Goal: Task Accomplishment & Management: Complete application form

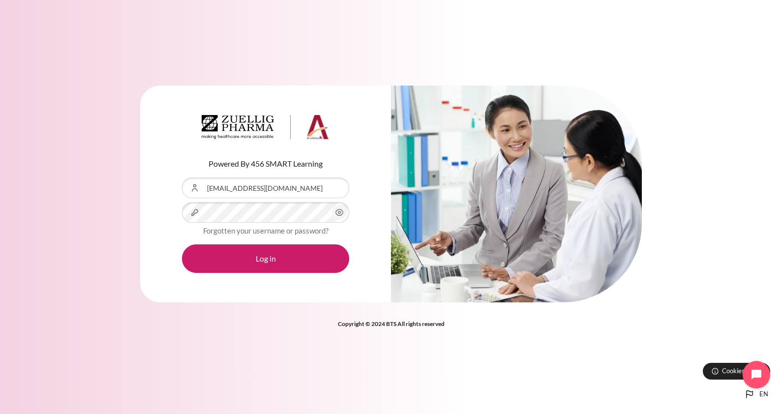
click at [339, 211] on circle "Content" at bounding box center [339, 212] width 2 height 2
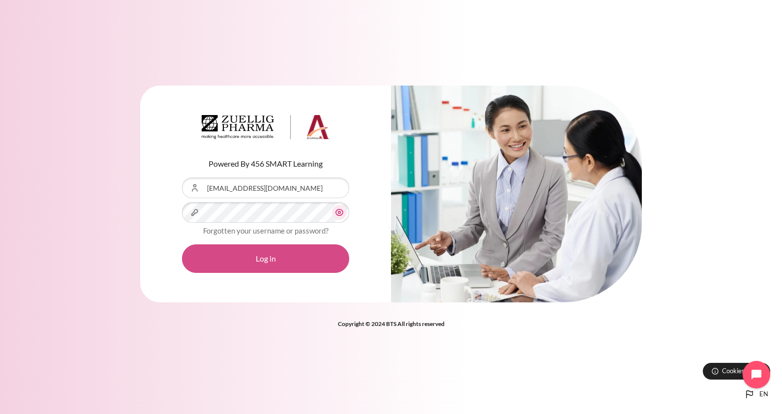
click at [265, 254] on button "Log in" at bounding box center [265, 258] width 167 height 29
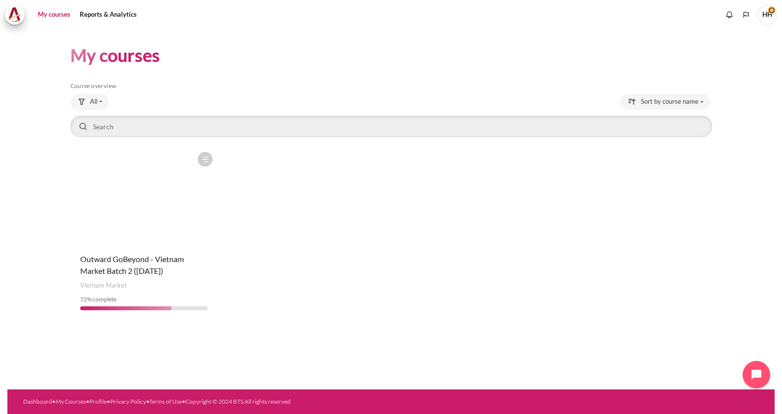
click at [148, 193] on figure "Content" at bounding box center [143, 196] width 147 height 98
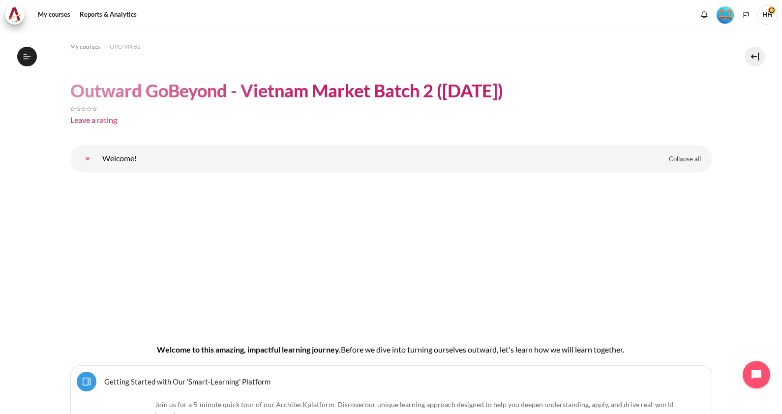
click at [88, 159] on link "Welcome!" at bounding box center [88, 159] width 20 height 20
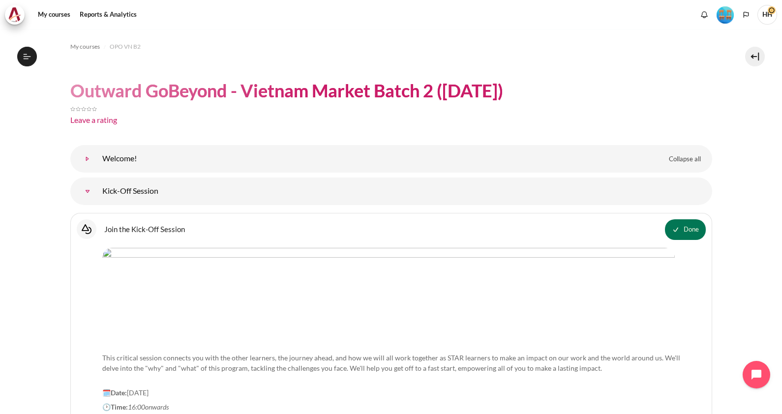
click at [97, 159] on link "Welcome!" at bounding box center [88, 159] width 20 height 20
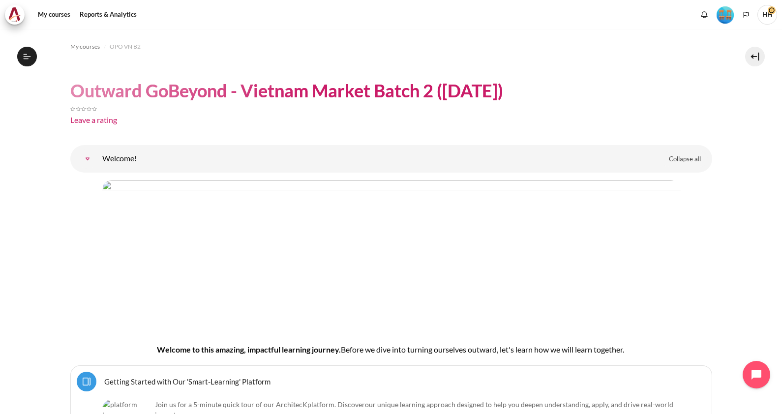
click at [218, 287] on img "Content" at bounding box center [391, 253] width 579 height 146
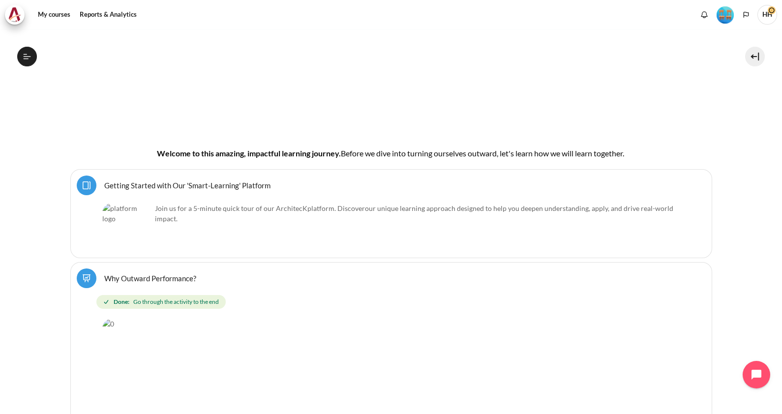
scroll to position [221, 0]
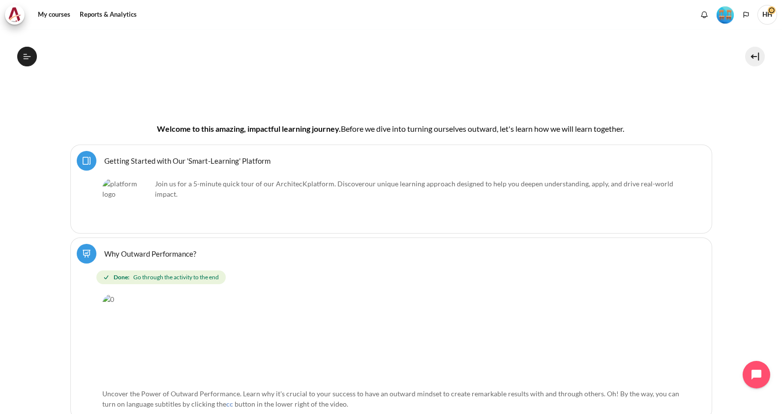
click at [152, 156] on link "Getting Started with Our 'Smart-Learning' Platform Page" at bounding box center [187, 160] width 166 height 9
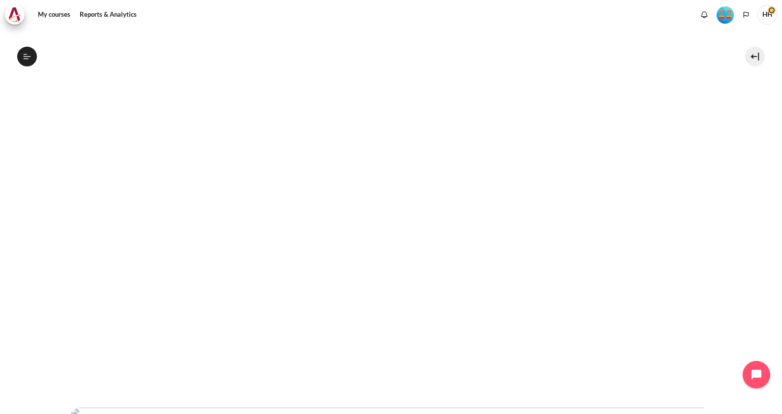
scroll to position [254, 0]
click at [59, 10] on link "My courses" at bounding box center [53, 15] width 39 height 20
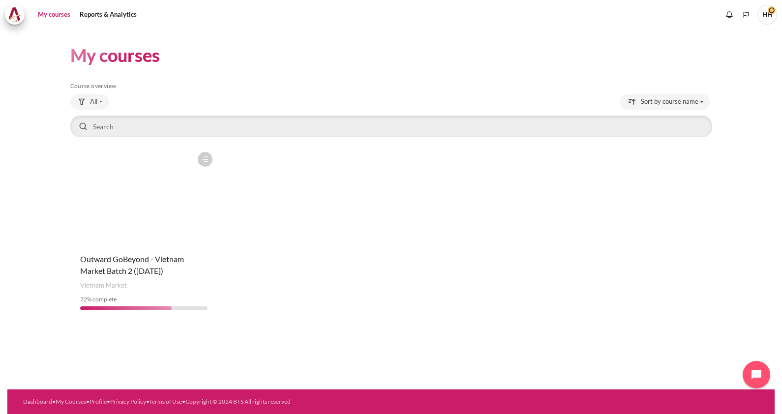
click at [115, 224] on figure "Content" at bounding box center [143, 196] width 147 height 98
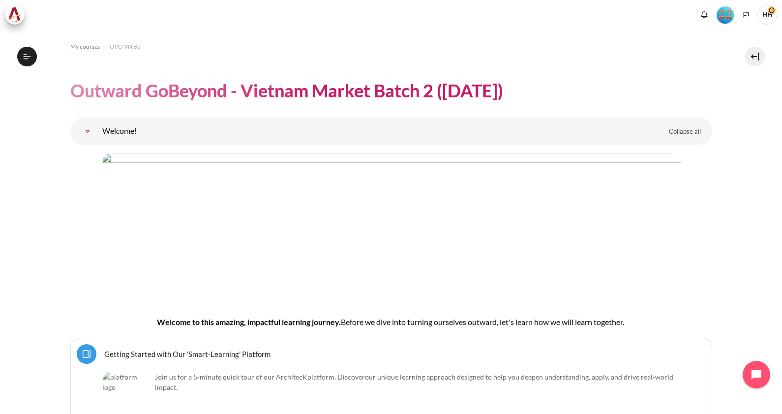
click at [84, 129] on link "Welcome!" at bounding box center [88, 131] width 20 height 20
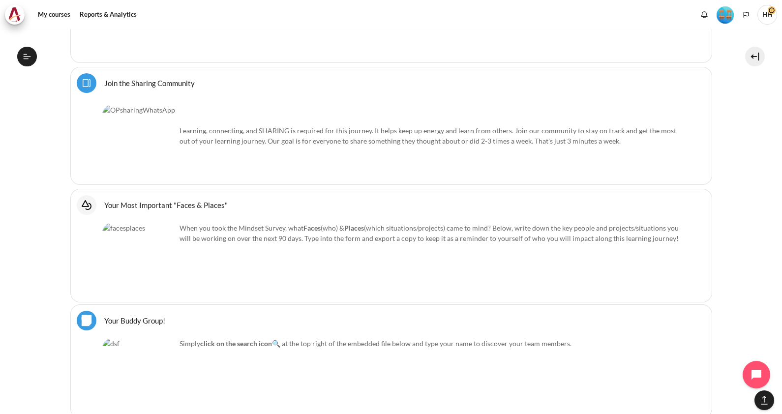
scroll to position [851, 0]
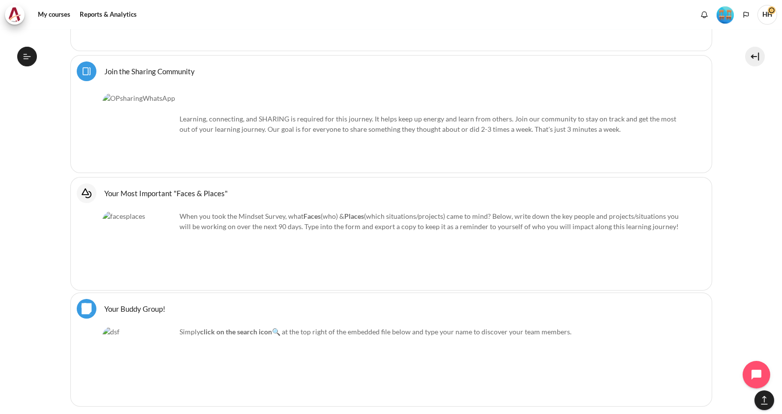
click at [108, 190] on link "Your Most Important "Faces & Places" Interactive Content" at bounding box center [165, 192] width 123 height 9
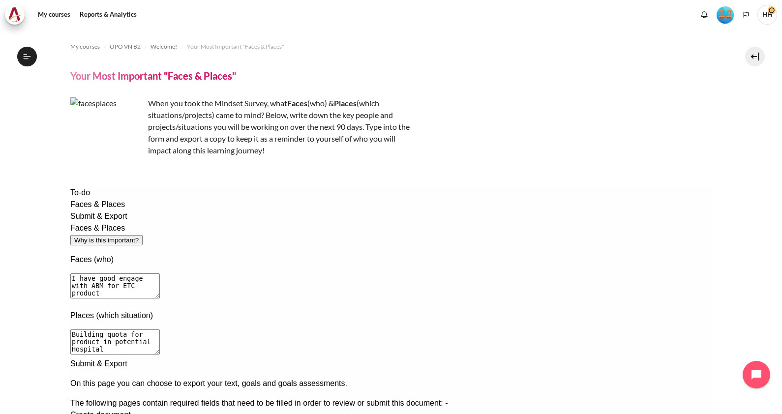
click at [95, 220] on span "Submit & Export" at bounding box center [98, 216] width 57 height 8
click at [104, 220] on span "Submit & Export" at bounding box center [98, 216] width 57 height 8
click at [99, 208] on span "Faces & Places" at bounding box center [97, 204] width 55 height 8
click at [101, 222] on div "Submit & Export" at bounding box center [390, 216] width 641 height 12
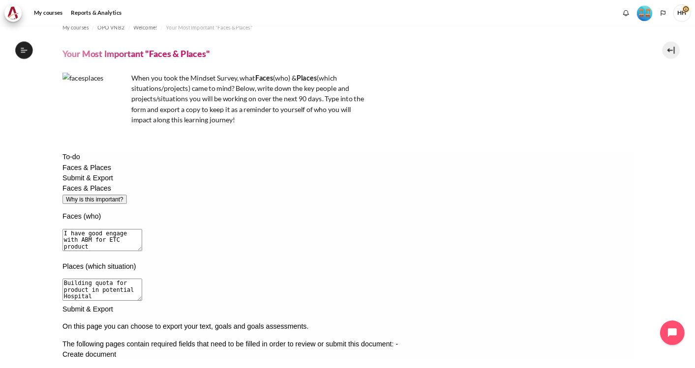
scroll to position [12, 0]
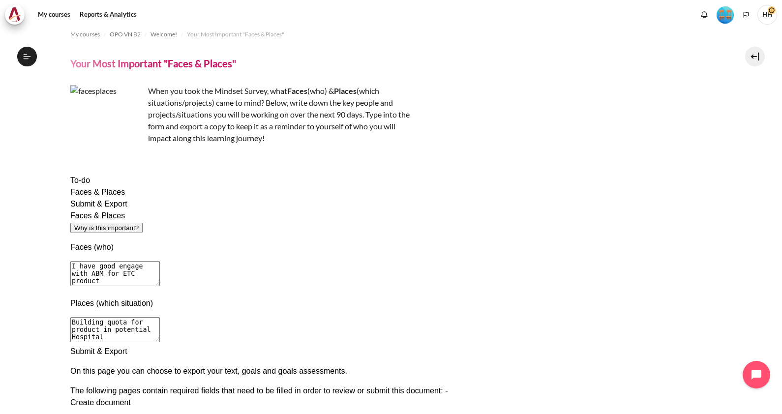
click at [99, 196] on span "Faces & Places" at bounding box center [97, 192] width 55 height 8
click at [101, 210] on div "Submit & Export" at bounding box center [390, 204] width 641 height 12
click at [104, 196] on span "Faces & Places" at bounding box center [97, 192] width 55 height 8
click at [159, 261] on textarea "I have good engage with ABM for ETC product" at bounding box center [114, 273] width 89 height 25
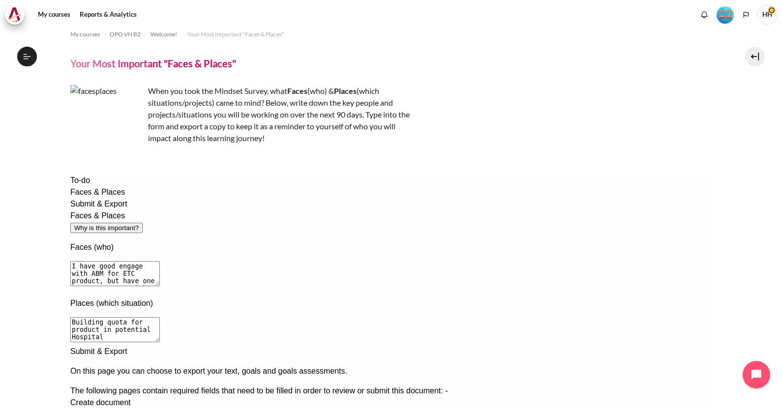
click at [159, 261] on textarea "I have good engage with ABM for ETC product" at bounding box center [114, 273] width 89 height 25
type textarea "I have good engage with ABM for ETC product, but have one ABM note agree with m…"
click at [107, 208] on span "Submit & Export" at bounding box center [98, 204] width 57 height 8
drag, startPoint x: 419, startPoint y: 221, endPoint x: 315, endPoint y: 231, distance: 104.7
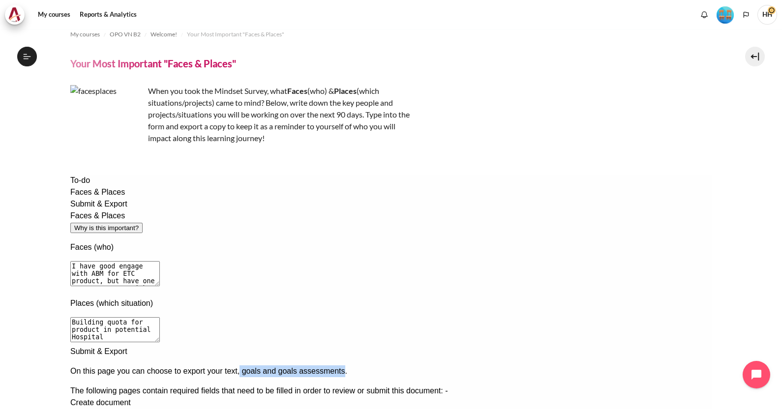
click at [315, 365] on div "On this page you can choose to export your text, goals and goals assessments." at bounding box center [390, 371] width 641 height 12
drag, startPoint x: 315, startPoint y: 231, endPoint x: 386, endPoint y: 216, distance: 73.3
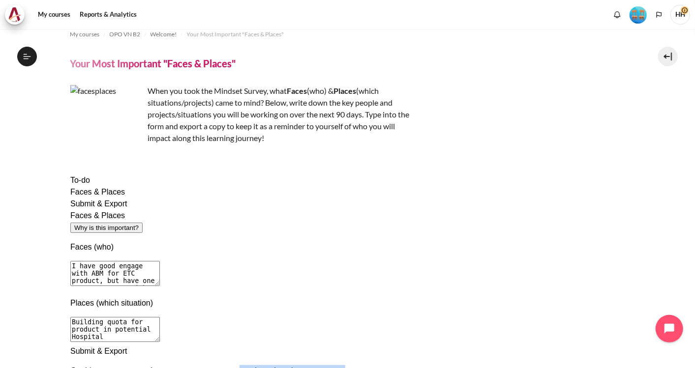
copy p "goals and goals assessments"
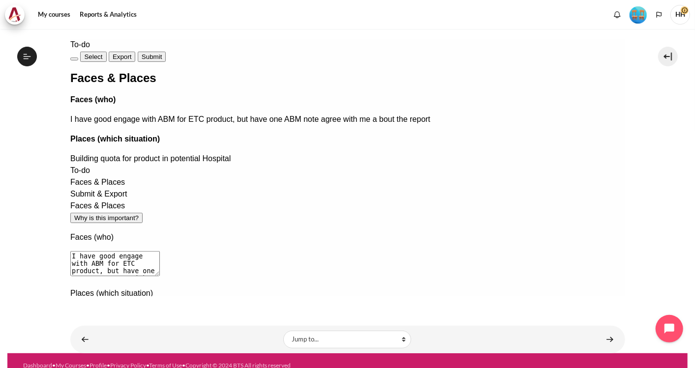
scroll to position [157, 0]
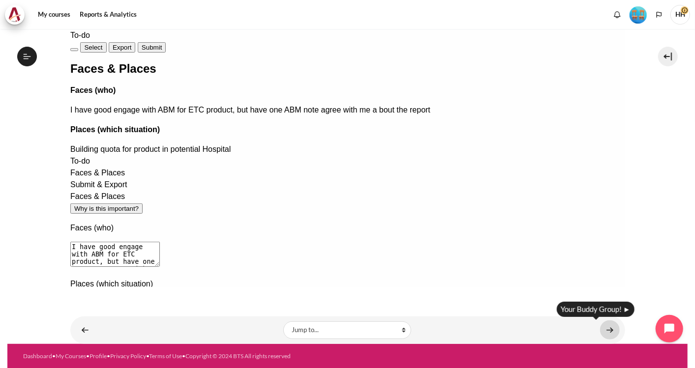
click at [606, 328] on link "Content" at bounding box center [610, 329] width 20 height 19
click at [567, 155] on div "To-do Select Export Submit Faces & Places Faces (who) I have good engage with A…" at bounding box center [347, 92] width 554 height 126
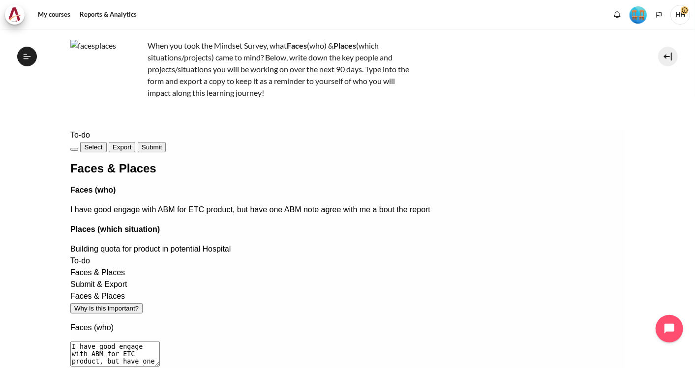
scroll to position [0, 0]
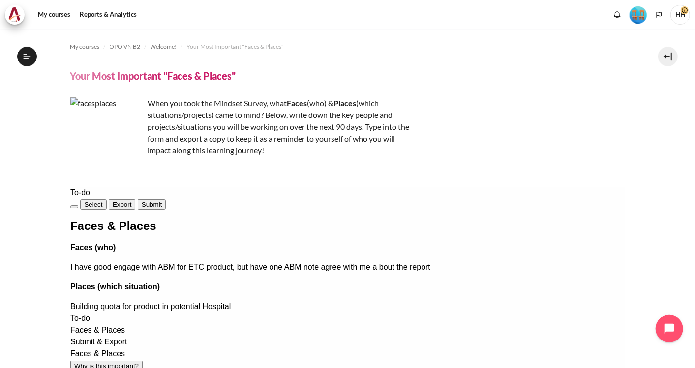
click at [161, 201] on span "Submit" at bounding box center [151, 204] width 20 height 7
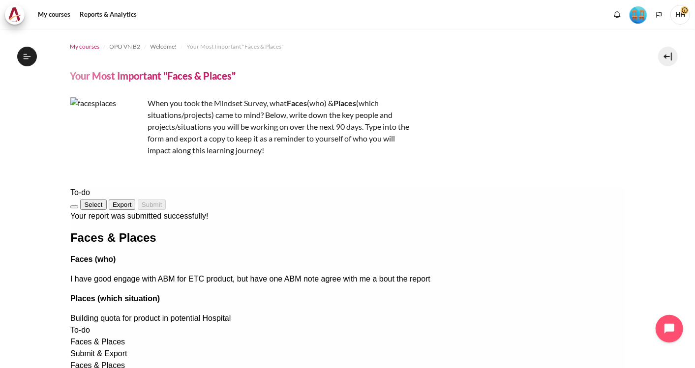
click at [86, 44] on span "My courses" at bounding box center [84, 46] width 29 height 9
click at [84, 45] on span "My courses" at bounding box center [84, 46] width 29 height 9
click at [87, 49] on span "My courses" at bounding box center [84, 46] width 29 height 9
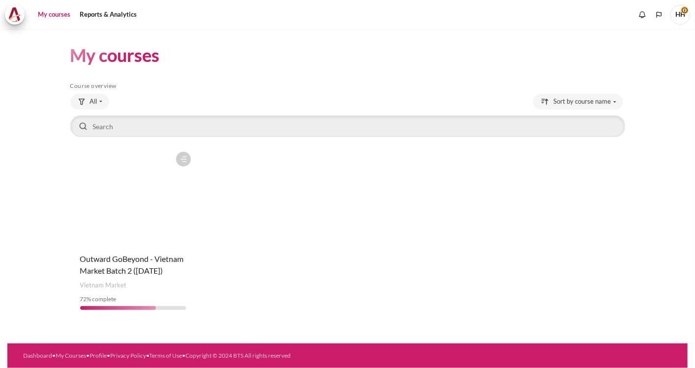
click at [128, 225] on figure "Content" at bounding box center [132, 196] width 125 height 98
click at [130, 189] on figure "Content" at bounding box center [132, 196] width 125 height 98
click at [109, 250] on div "Course is starred Actions for course Outward GoBeyond - Vietnam Market Batch 2 …" at bounding box center [132, 232] width 125 height 171
click at [116, 217] on figure "Content" at bounding box center [132, 196] width 125 height 98
click at [100, 233] on figure "Content" at bounding box center [132, 196] width 125 height 98
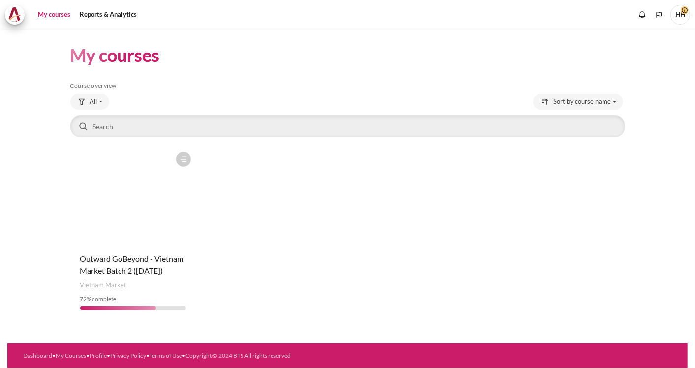
click at [59, 12] on link "My courses" at bounding box center [53, 15] width 39 height 20
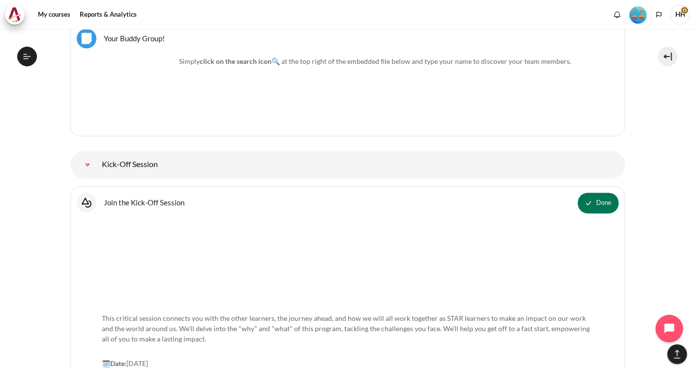
scroll to position [1101, 0]
click at [132, 196] on link "Join the Kick-Off Session Interactive Content" at bounding box center [144, 200] width 81 height 9
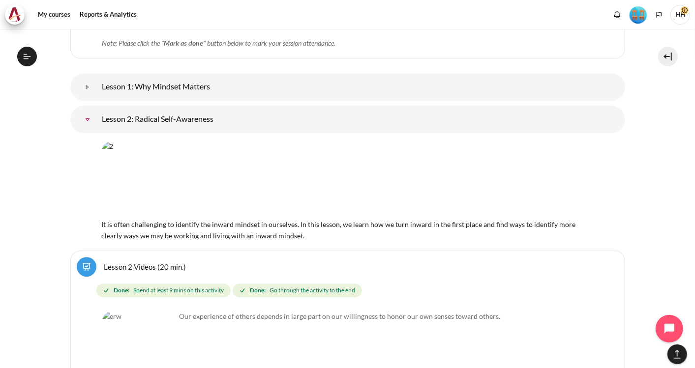
scroll to position [1472, 0]
click at [97, 109] on link "Lesson 2: Radical Self-Awareness" at bounding box center [88, 119] width 20 height 20
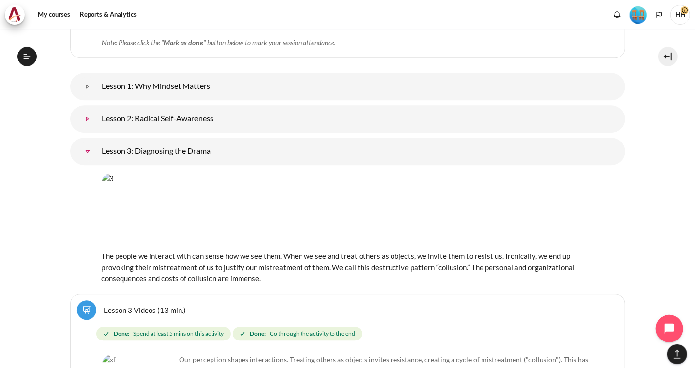
click at [97, 109] on link "Lesson 2: Radical Self-Awareness" at bounding box center [88, 119] width 20 height 20
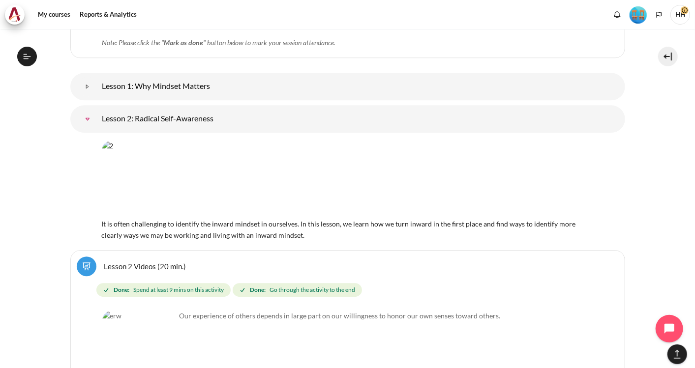
click at [278, 158] on img "Content" at bounding box center [348, 179] width 492 height 77
click at [254, 209] on span "It is often challenging to identify the inward mindset in ourselves. In this le…" at bounding box center [348, 224] width 492 height 30
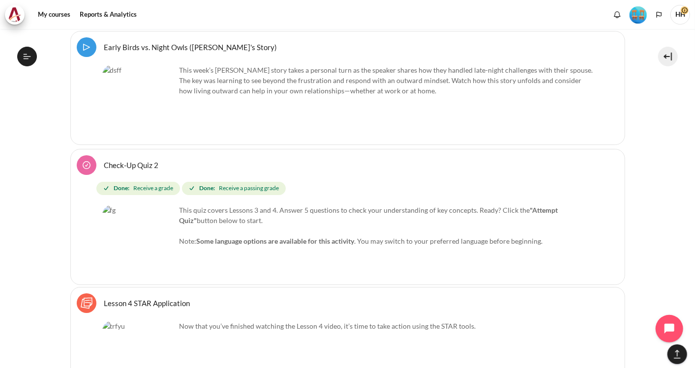
scroll to position [4038, 0]
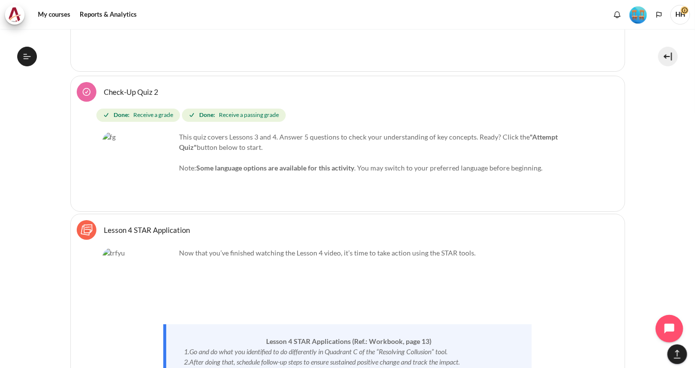
click at [150, 225] on link "Lesson 4 STAR Application Sticky Notes" at bounding box center [147, 229] width 86 height 9
click at [160, 225] on link "Lesson 4 STAR Application Sticky Notes" at bounding box center [147, 229] width 86 height 9
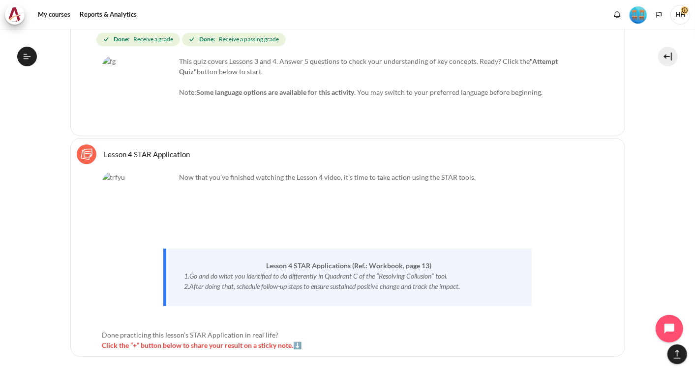
scroll to position [4104, 0]
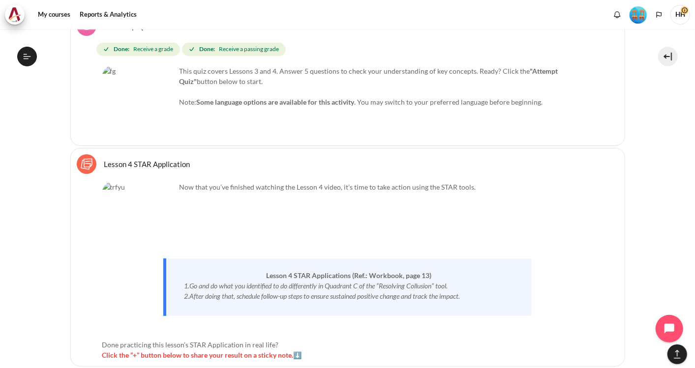
click at [123, 159] on link "Lesson 4 STAR Application Sticky Notes" at bounding box center [147, 163] width 86 height 9
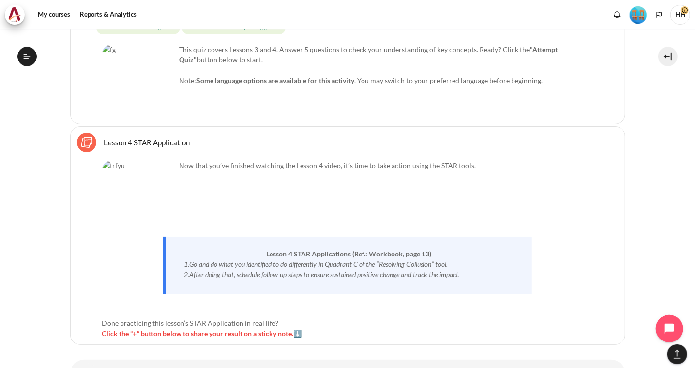
scroll to position [4147, 0]
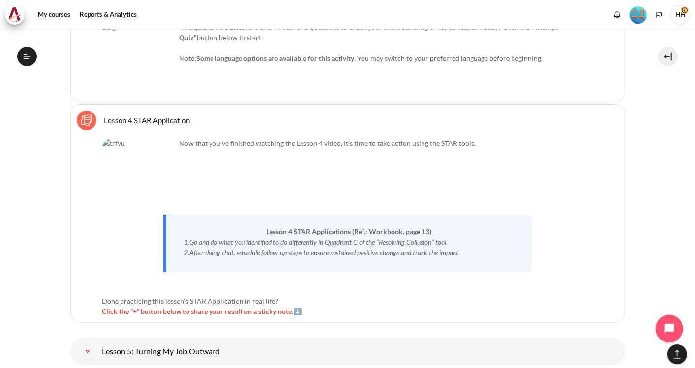
click at [200, 307] on span "Click the “+” button below to share your result on a sticky note.⬇️" at bounding box center [202, 311] width 200 height 8
click at [298, 307] on span "Click the “+” button below to share your result on a sticky note.⬇️" at bounding box center [202, 311] width 200 height 8
click at [297, 248] on em "2.After doing that, schedule follow-up steps to ensure sustained positive chang…" at bounding box center [322, 252] width 276 height 8
click at [145, 139] on img "Content" at bounding box center [139, 175] width 74 height 74
click at [144, 116] on link "Lesson 4 STAR Application Sticky Notes" at bounding box center [147, 120] width 86 height 9
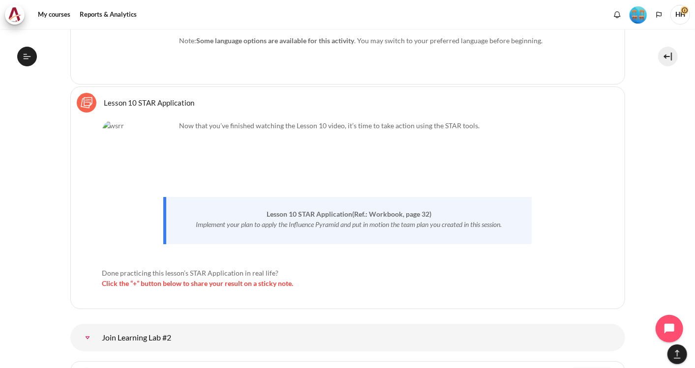
scroll to position [10286, 0]
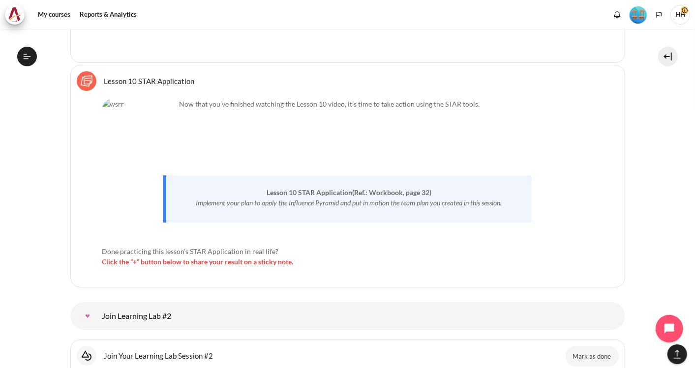
click at [97, 306] on link "Join Learning Lab #2" at bounding box center [88, 316] width 20 height 20
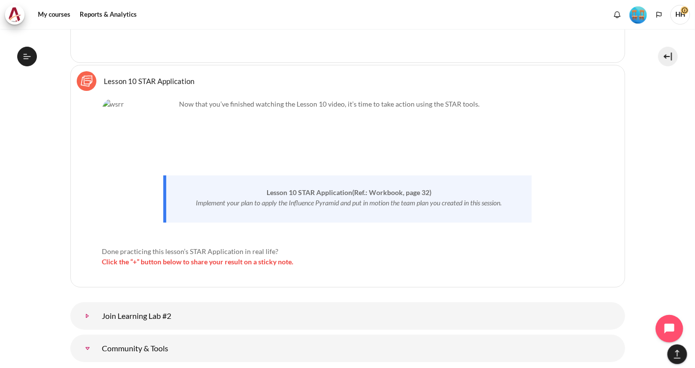
click at [97, 306] on link "Join Learning Lab #2" at bounding box center [88, 316] width 20 height 20
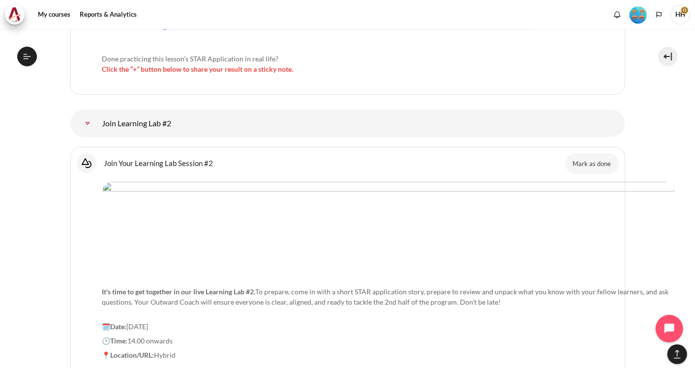
scroll to position [10482, 0]
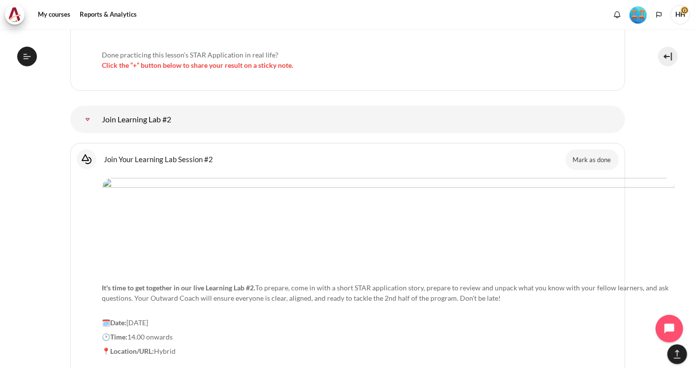
click at [130, 154] on link "Join Your Learning Lab Session #2 Interactive Content" at bounding box center [158, 158] width 109 height 9
click at [112, 154] on link "Join Your Learning Lab Session #2 Interactive Content" at bounding box center [158, 158] width 109 height 9
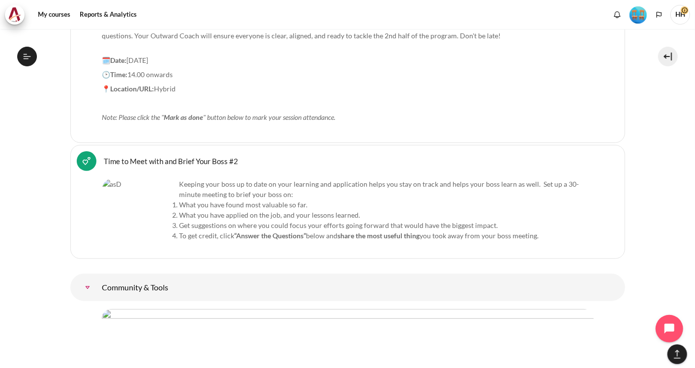
scroll to position [10767, 0]
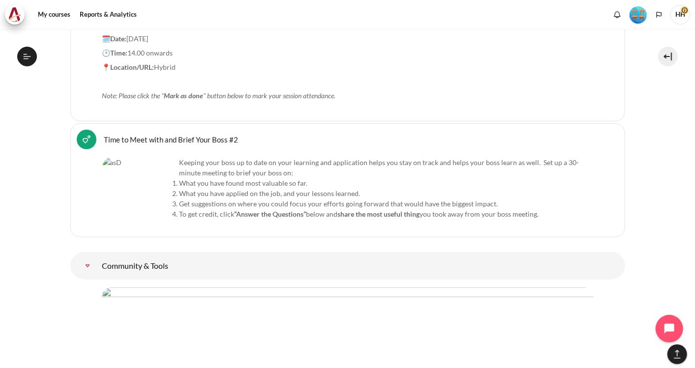
click at [167, 135] on link "Time to Meet with and Brief Your Boss #2 Feedback" at bounding box center [171, 139] width 134 height 9
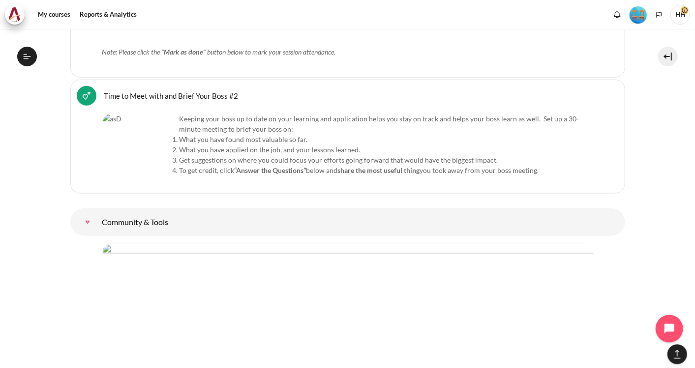
scroll to position [10832, 0]
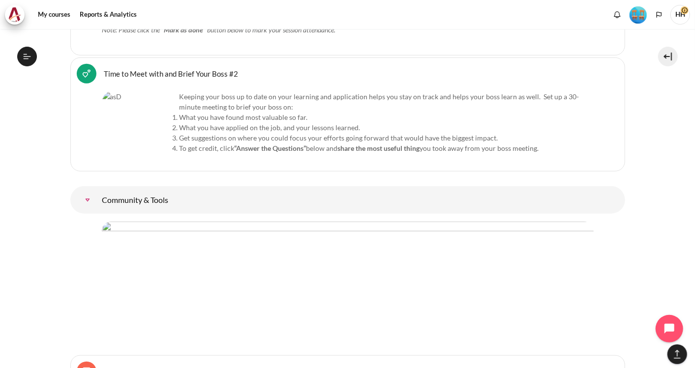
click at [97, 190] on link "Community &amp; Tools" at bounding box center [88, 200] width 20 height 20
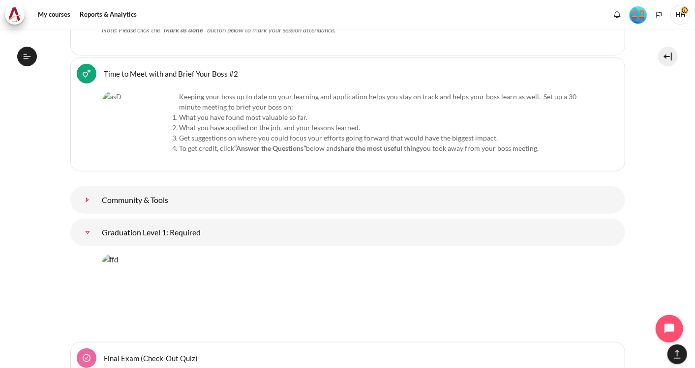
click at [97, 190] on link "Community &amp; Tools" at bounding box center [88, 200] width 20 height 20
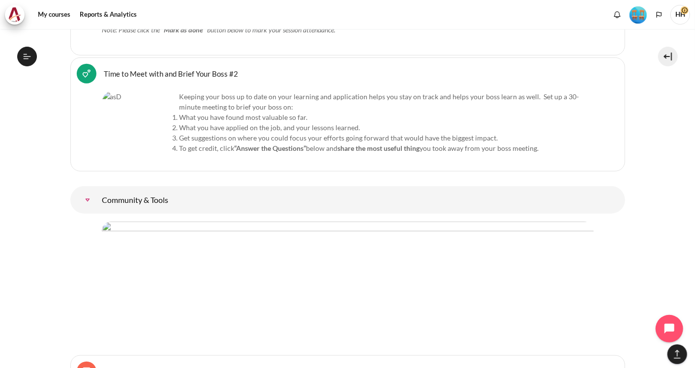
click at [307, 222] on img "Content" at bounding box center [348, 284] width 492 height 124
click at [337, 222] on img "Content" at bounding box center [348, 284] width 492 height 124
click at [97, 190] on link "Community &amp; Tools" at bounding box center [88, 200] width 20 height 20
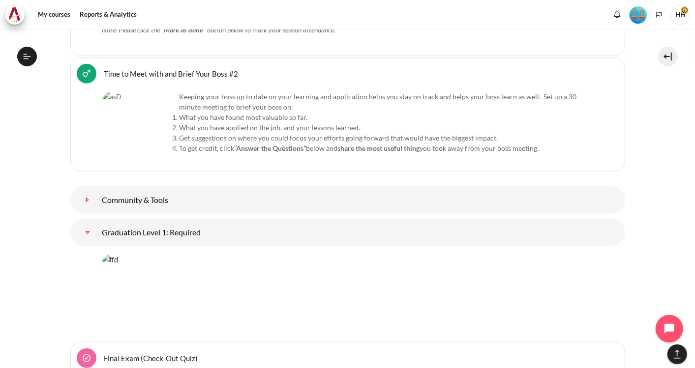
click at [97, 190] on link "Community &amp; Tools" at bounding box center [88, 200] width 20 height 20
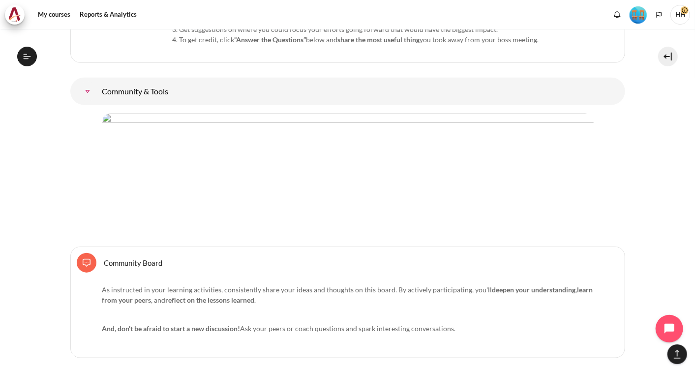
scroll to position [10942, 0]
click at [125, 258] on link "Community Board Forum" at bounding box center [133, 262] width 58 height 9
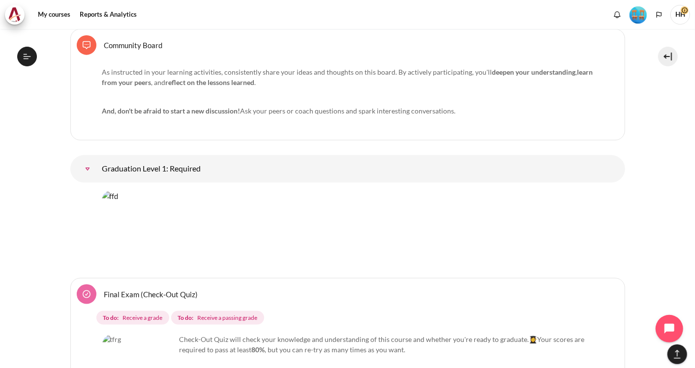
scroll to position [11160, 0]
click at [97, 158] on link "Graduation Level 1: Required" at bounding box center [88, 168] width 20 height 20
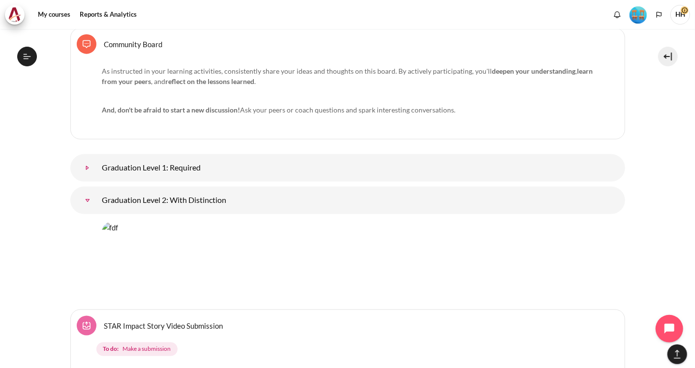
click at [97, 158] on link "Graduation Level 1: Required" at bounding box center [88, 168] width 20 height 20
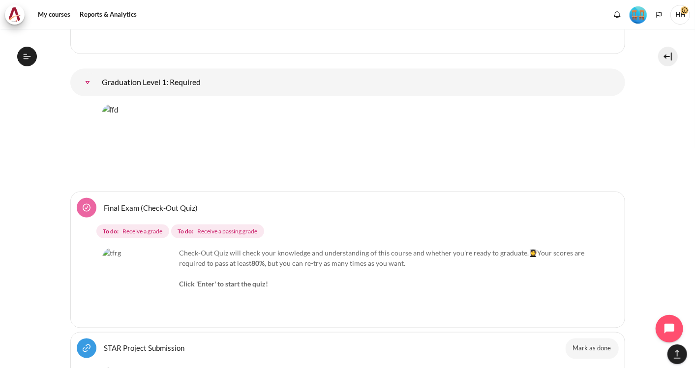
scroll to position [11247, 0]
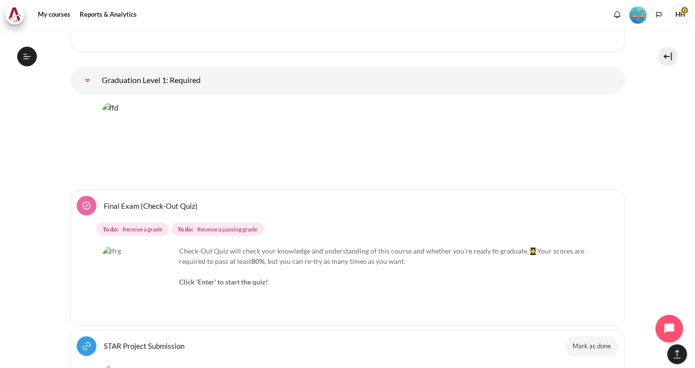
click at [134, 201] on link "Final Exam (Check-Out Quiz)" at bounding box center [151, 205] width 94 height 9
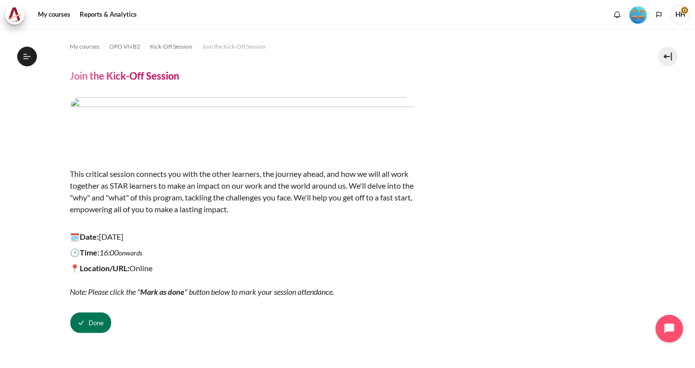
scroll to position [19, 0]
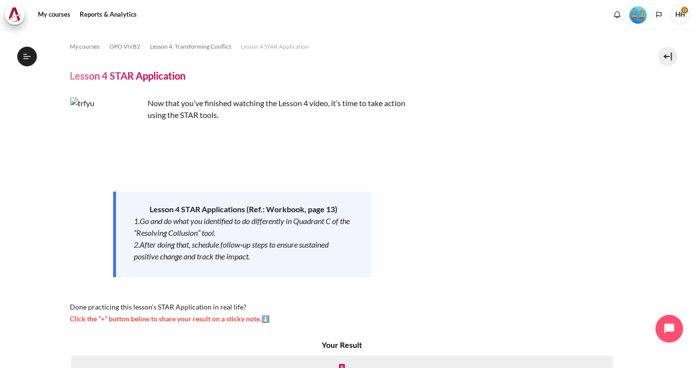
scroll to position [329, 0]
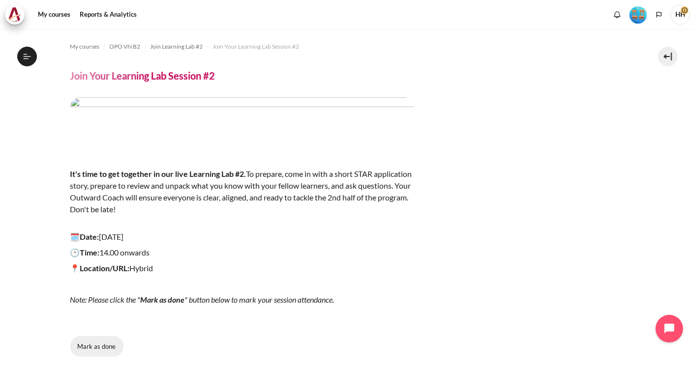
click at [95, 341] on button "Mark as done" at bounding box center [96, 346] width 53 height 21
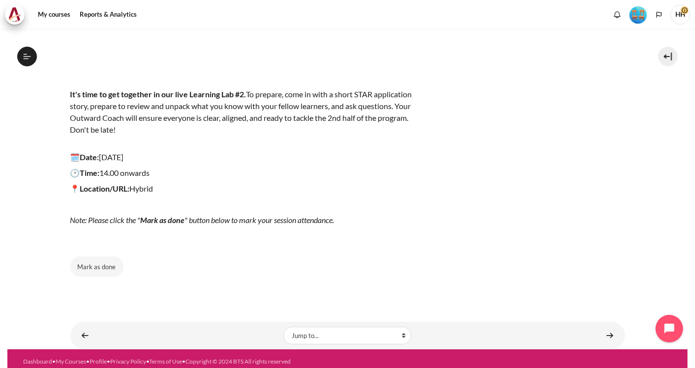
scroll to position [86, 0]
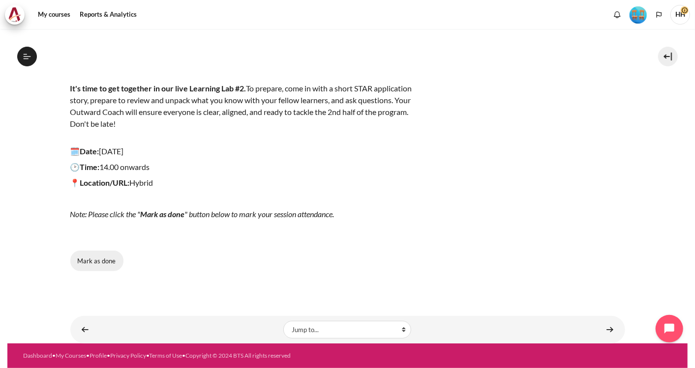
click at [95, 256] on button "Mark as done" at bounding box center [96, 261] width 53 height 21
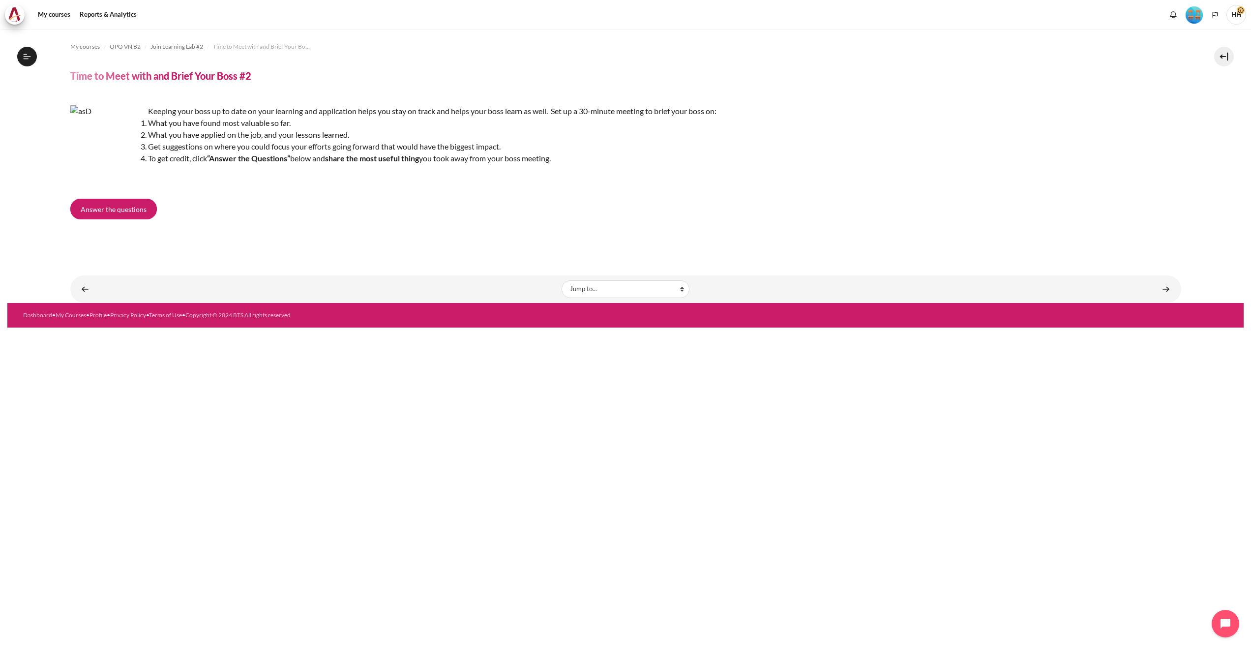
scroll to position [736, 0]
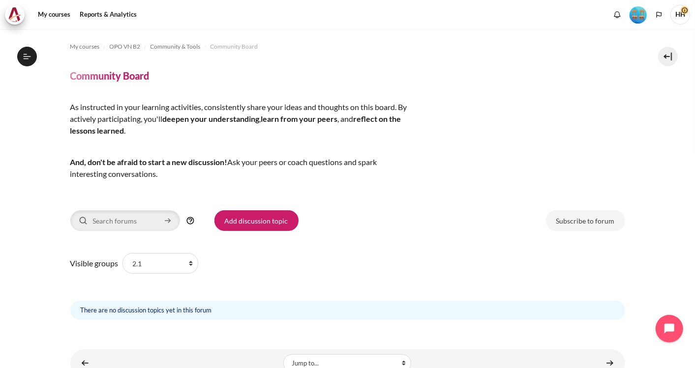
scroll to position [959, 0]
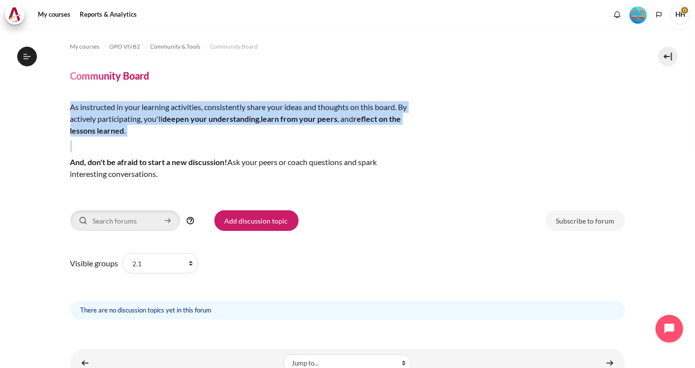
drag, startPoint x: 70, startPoint y: 104, endPoint x: 150, endPoint y: 137, distance: 86.4
click at [150, 137] on div "As instructed in your learning activities, consistently share your ideas and th…" at bounding box center [242, 148] width 344 height 94
drag, startPoint x: 150, startPoint y: 137, endPoint x: 135, endPoint y: 111, distance: 30.4
copy p "As instructed in your learning activities, consistently share your ideas and th…"
click at [166, 222] on icon "Content" at bounding box center [167, 220] width 9 height 11
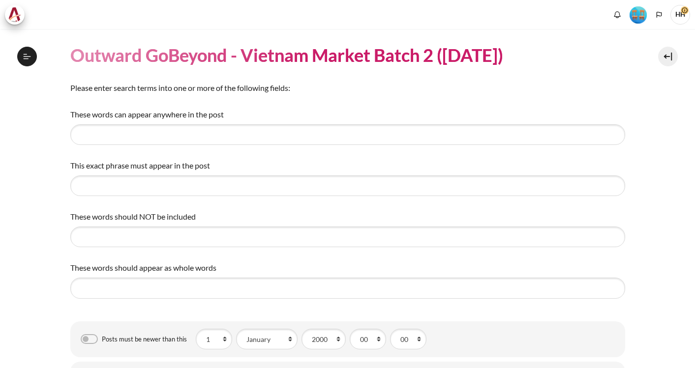
select select "Content"
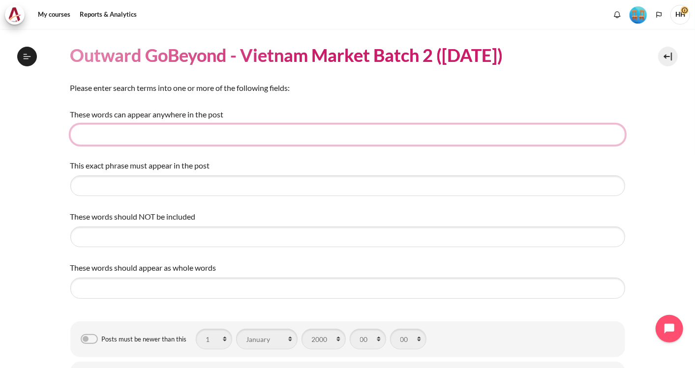
click at [181, 136] on input "These words can appear anywhere in the post" at bounding box center [347, 134] width 554 height 21
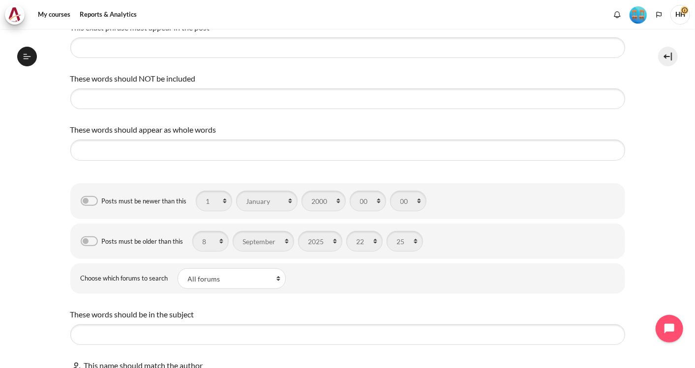
scroll to position [140, 0]
click at [277, 280] on select "All forums Community Board" at bounding box center [231, 277] width 108 height 21
select select "312"
click at [177, 267] on select "All forums Community Board" at bounding box center [231, 277] width 108 height 21
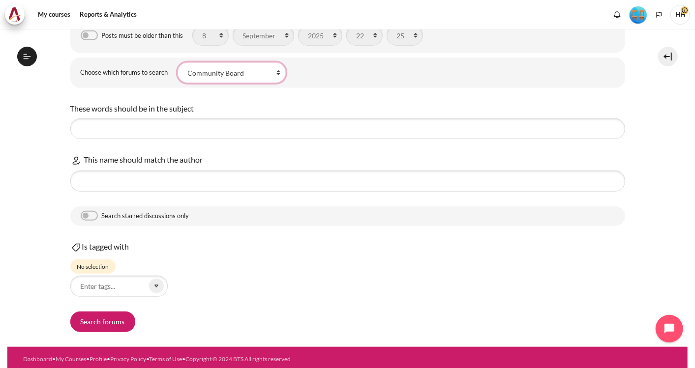
scroll to position [346, 0]
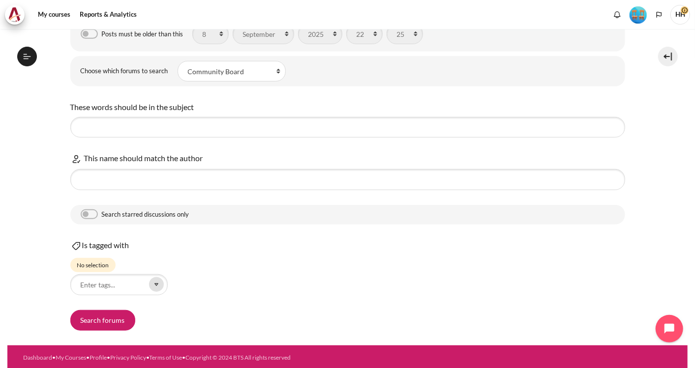
click at [159, 282] on icon "Content" at bounding box center [156, 284] width 9 height 9
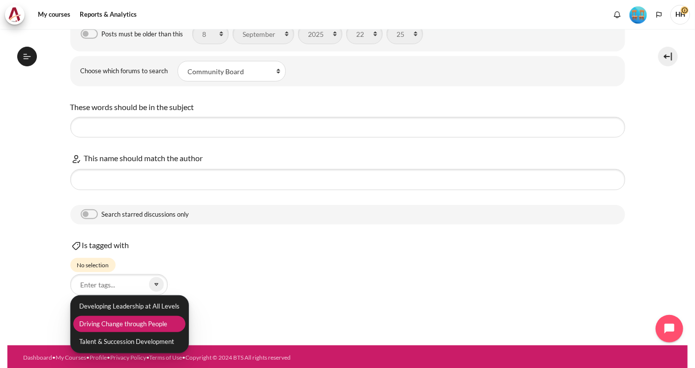
click at [137, 326] on li "Driving Change through People" at bounding box center [129, 324] width 112 height 16
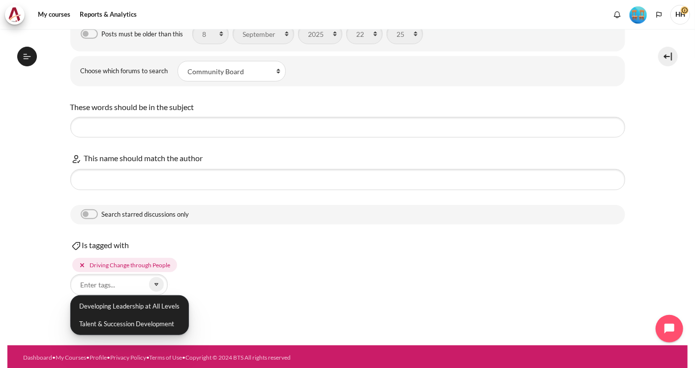
click at [316, 293] on div "These words can appear anywhere in the post This exact phrase must appear in th…" at bounding box center [347, 47] width 554 height 568
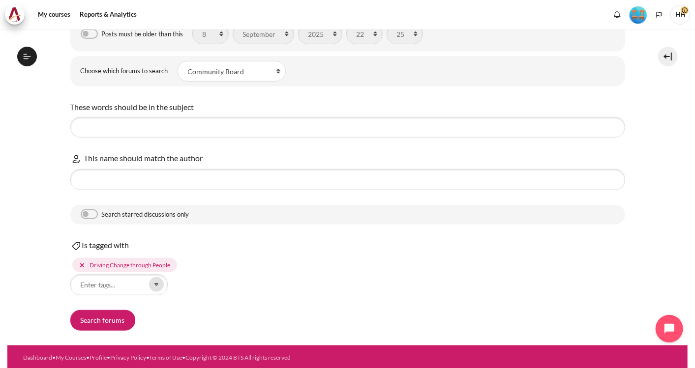
click at [155, 284] on icon "Content" at bounding box center [156, 284] width 9 height 9
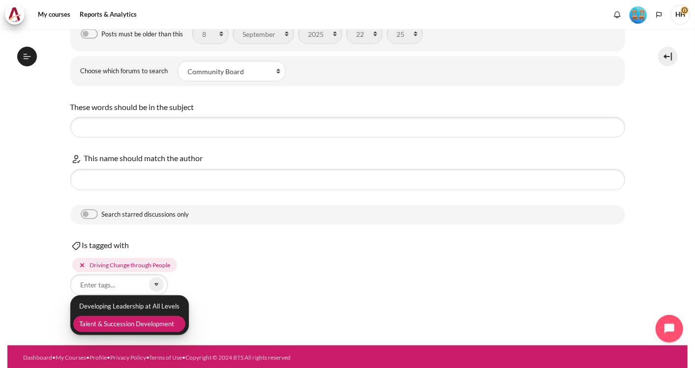
click at [152, 326] on li "Talent & Succession Development" at bounding box center [129, 324] width 112 height 16
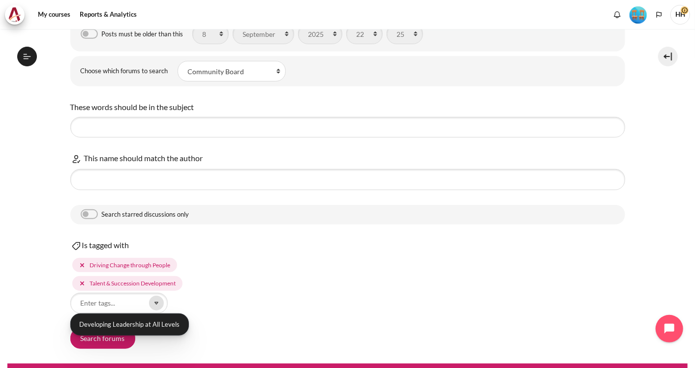
click at [156, 302] on icon "Content" at bounding box center [155, 303] width 3 height 2
click at [155, 303] on icon "Content" at bounding box center [156, 303] width 9 height 9
click at [262, 259] on div "Is tagged with Developing Leadership at All Levels Driving Change through Peopl…" at bounding box center [347, 276] width 554 height 74
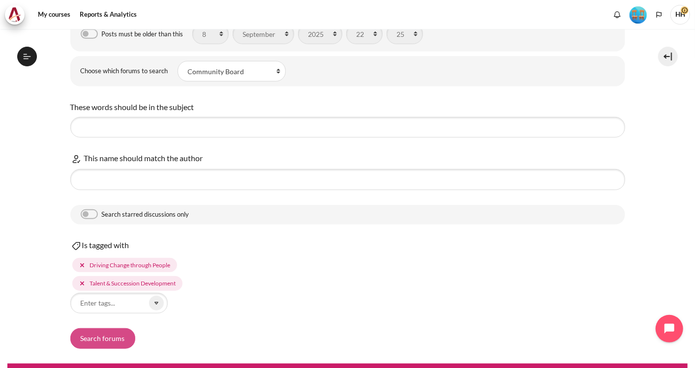
click at [110, 337] on button "Search forums" at bounding box center [102, 338] width 65 height 21
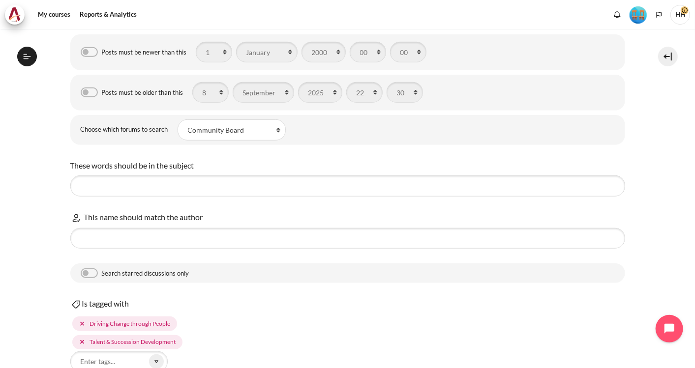
scroll to position [408, 0]
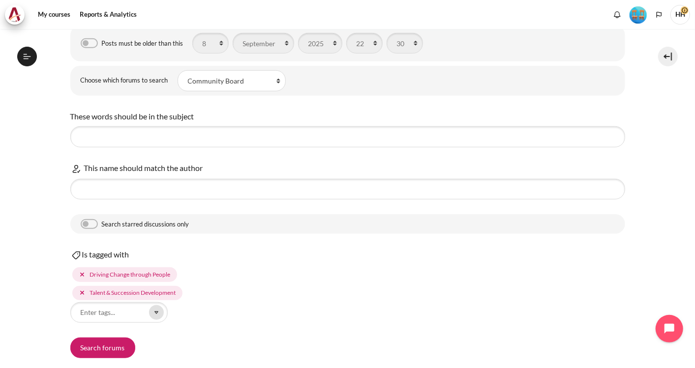
click at [158, 311] on icon "Content" at bounding box center [156, 312] width 9 height 9
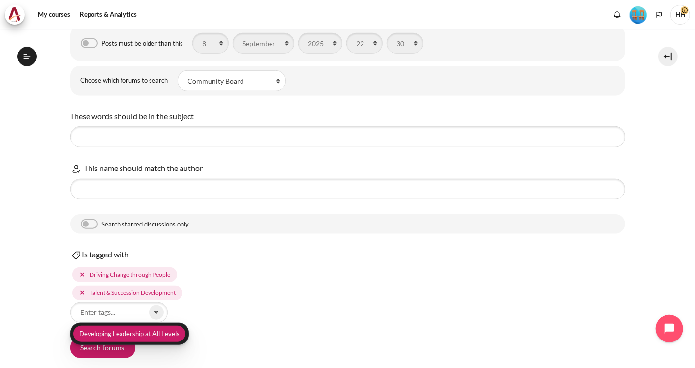
click at [158, 329] on li "Developing Leadership at All Levels" at bounding box center [129, 334] width 112 height 16
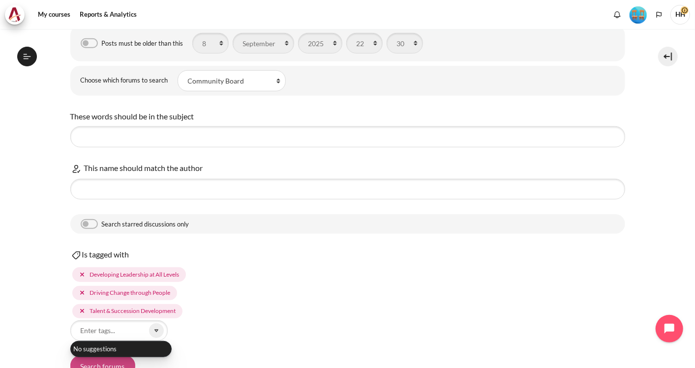
click at [111, 363] on button "Search forums" at bounding box center [102, 366] width 65 height 21
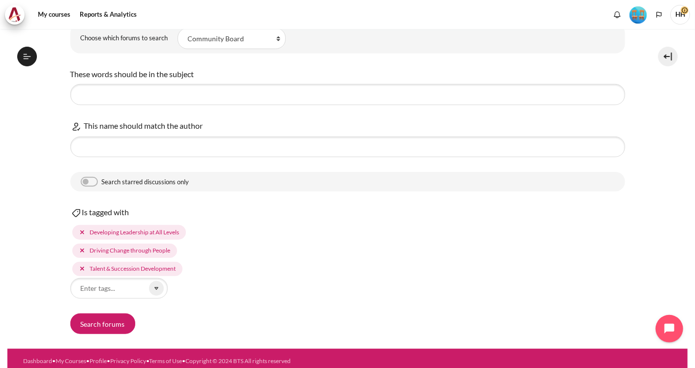
scroll to position [455, 0]
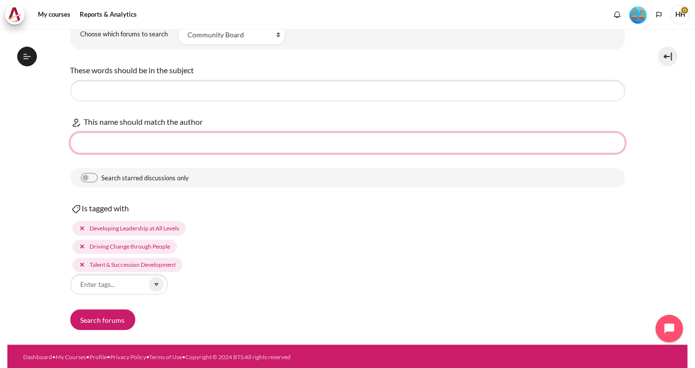
click at [262, 139] on input "This name should match the author" at bounding box center [347, 143] width 554 height 21
type input "a"
type input "â"
type input "a"
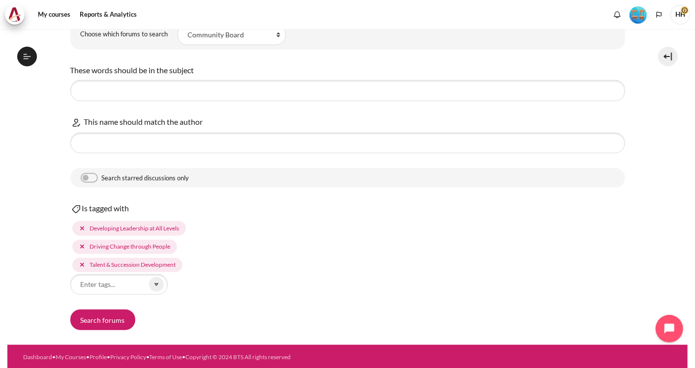
click at [87, 226] on span "Developing Leadership at All Levels" at bounding box center [129, 228] width 114 height 14
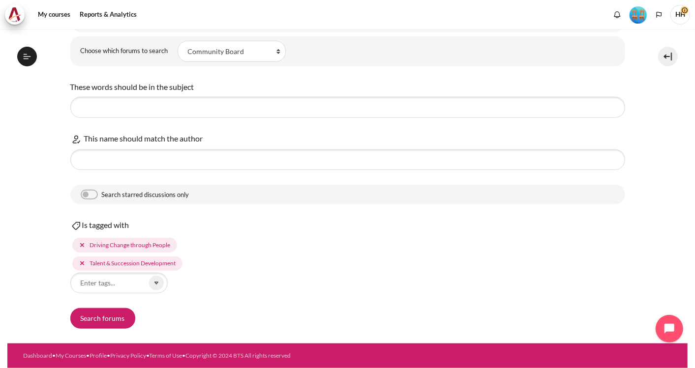
scroll to position [437, 0]
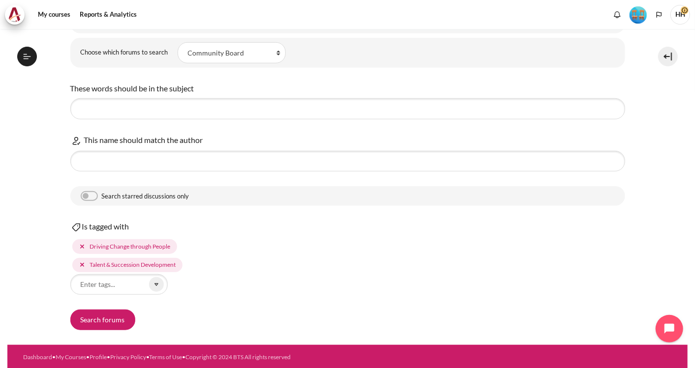
click at [89, 246] on div "Driving Change through People" at bounding box center [129, 246] width 81 height 9
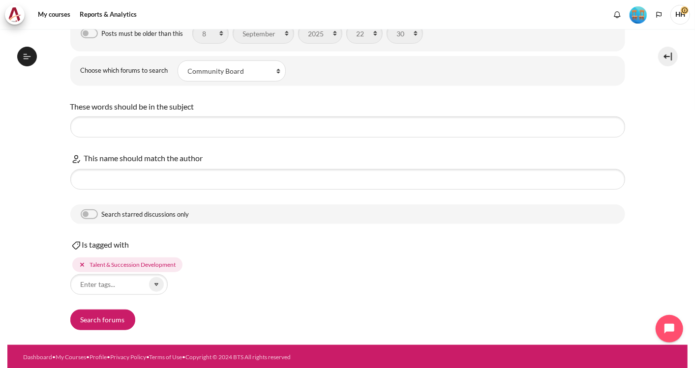
click at [87, 261] on span "Talent & Succession Development" at bounding box center [127, 265] width 110 height 14
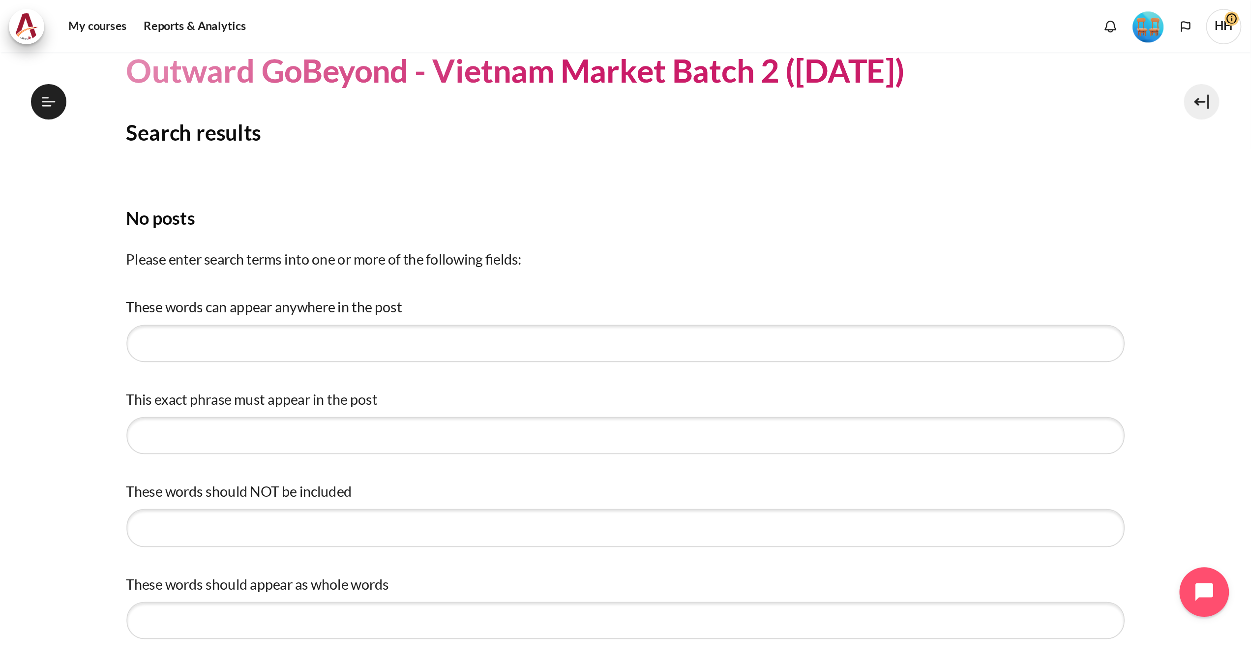
scroll to position [0, 0]
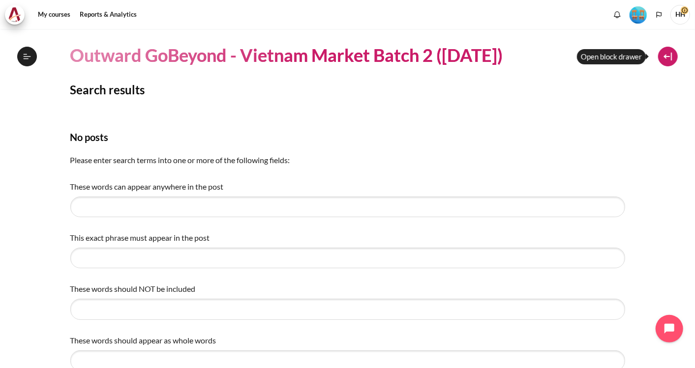
click at [669, 50] on button at bounding box center [668, 57] width 20 height 20
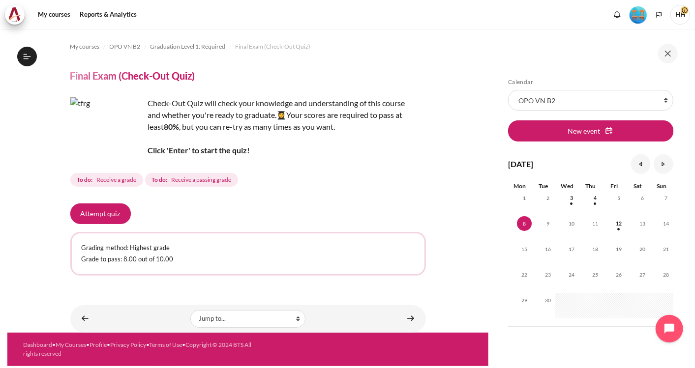
scroll to position [16, 0]
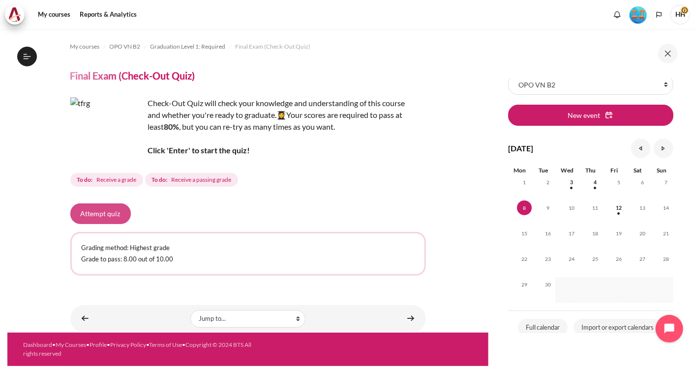
click at [86, 216] on button "Attempt quiz" at bounding box center [100, 214] width 60 height 21
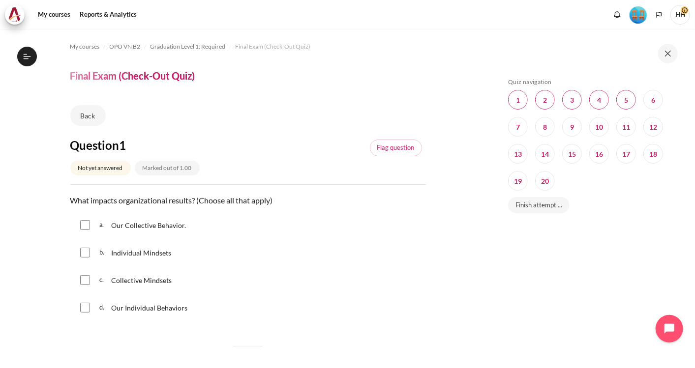
scroll to position [986, 0]
click at [382, 264] on div "b. Individual Mindsets" at bounding box center [247, 253] width 355 height 26
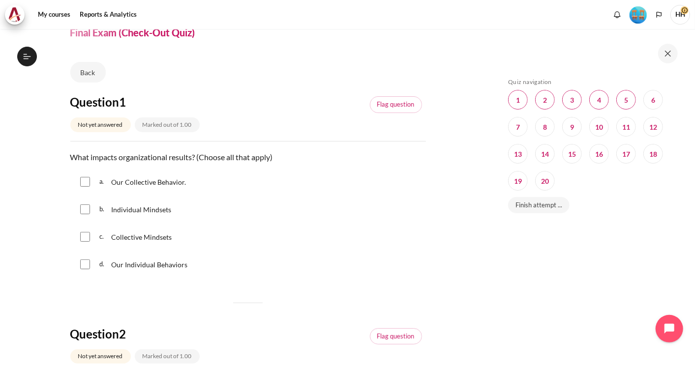
scroll to position [65, 0]
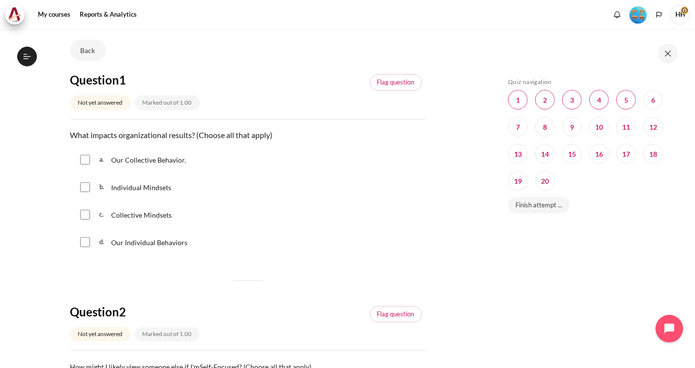
click at [86, 158] on input "Content" at bounding box center [85, 160] width 10 height 10
checkbox input "true"
click at [86, 184] on input "Content" at bounding box center [85, 187] width 10 height 10
checkbox input "true"
click at [87, 210] on input "Content" at bounding box center [85, 215] width 10 height 10
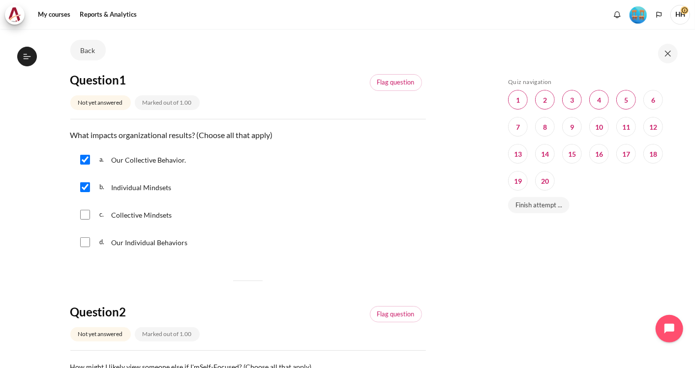
checkbox input "true"
click at [86, 239] on input "Content" at bounding box center [85, 242] width 10 height 10
checkbox input "true"
click at [548, 97] on span "Blocks" at bounding box center [545, 100] width 20 height 20
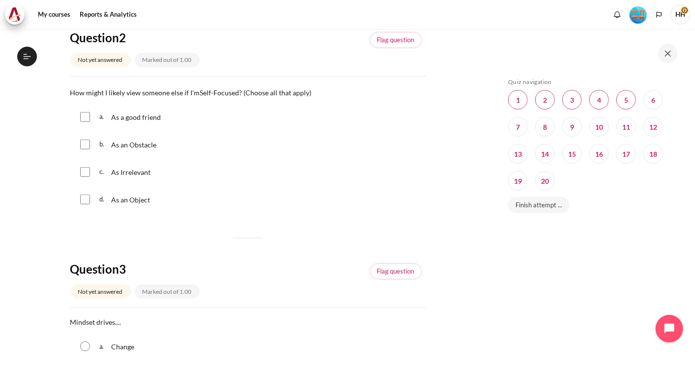
click at [83, 146] on input "Content" at bounding box center [85, 145] width 10 height 10
checkbox input "true"
click at [81, 170] on input "Content" at bounding box center [85, 172] width 10 height 10
checkbox input "true"
click at [84, 197] on input "Content" at bounding box center [85, 200] width 10 height 10
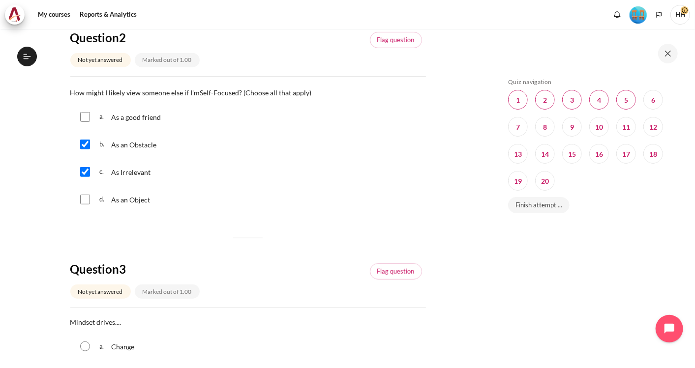
checkbox input "true"
click at [573, 100] on span "Blocks" at bounding box center [572, 100] width 20 height 20
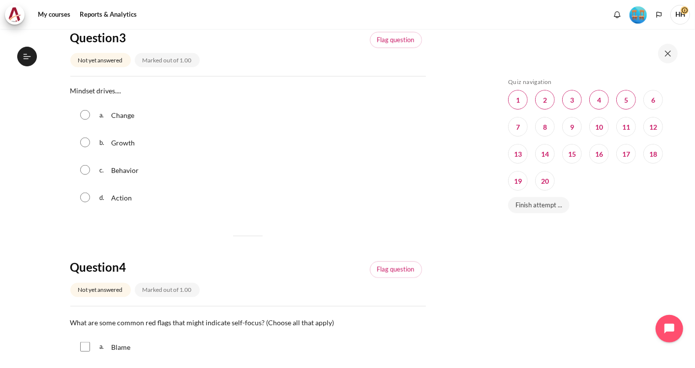
click at [82, 171] on input "Content" at bounding box center [85, 170] width 10 height 10
radio input "true"
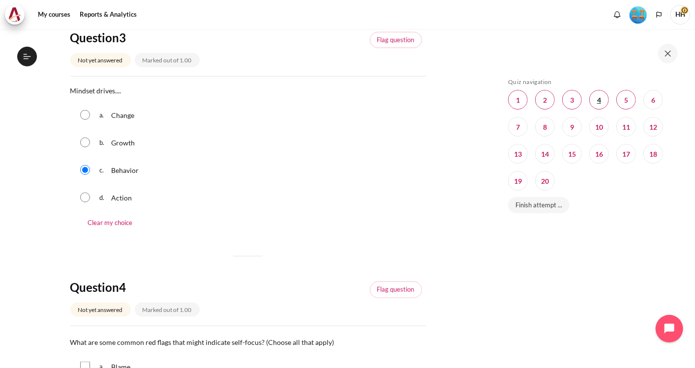
click at [597, 100] on span "Blocks" at bounding box center [599, 100] width 20 height 20
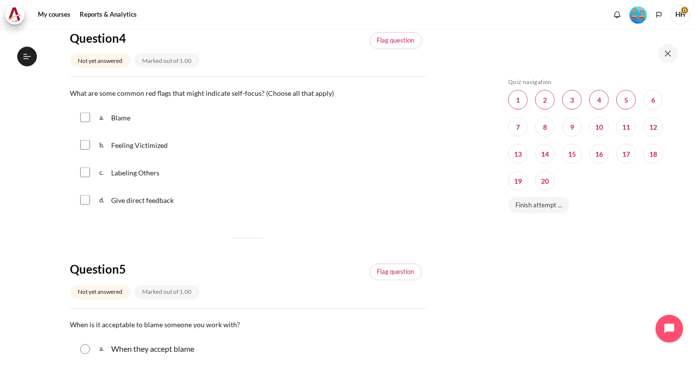
click at [84, 116] on input "Content" at bounding box center [85, 118] width 10 height 10
checkbox input "true"
click at [83, 144] on input "Content" at bounding box center [85, 145] width 10 height 10
checkbox input "true"
click at [83, 172] on input "Content" at bounding box center [85, 173] width 10 height 10
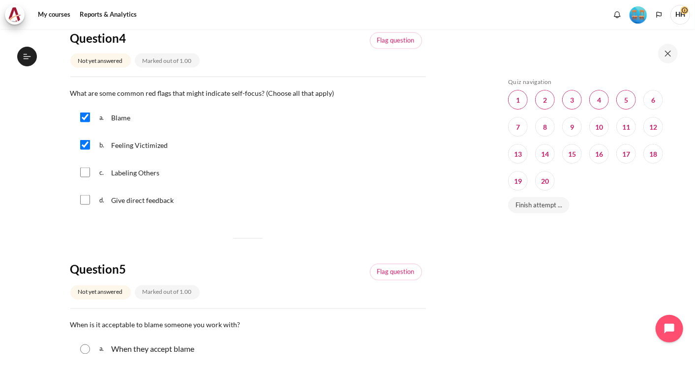
checkbox input "true"
click at [629, 98] on span "Blocks" at bounding box center [626, 100] width 20 height 20
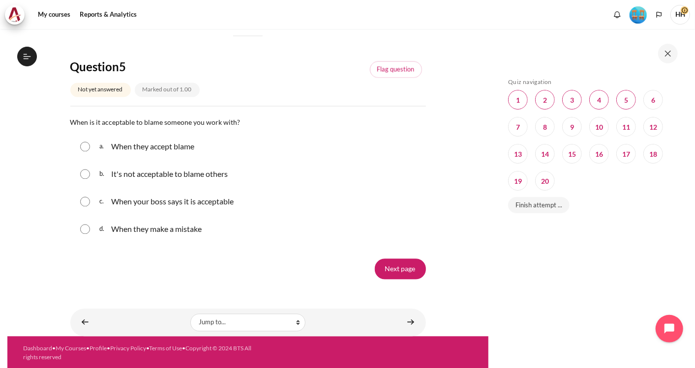
click at [85, 174] on input "Content" at bounding box center [85, 175] width 10 height 10
radio input "true"
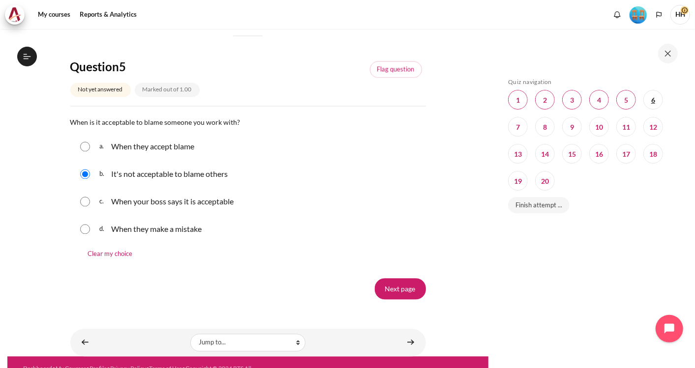
click at [656, 98] on span "Blocks" at bounding box center [653, 100] width 20 height 20
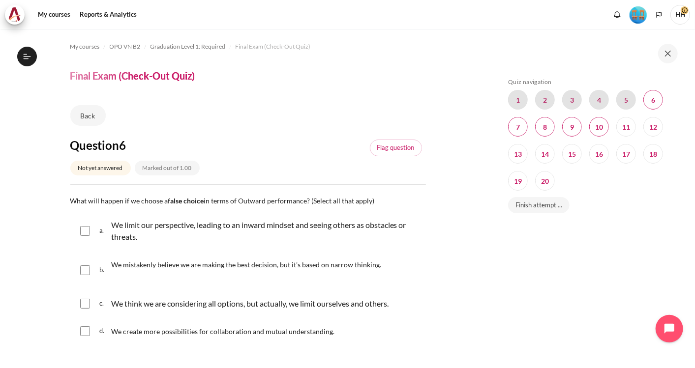
scroll to position [986, 0]
click at [85, 230] on input "Content" at bounding box center [85, 231] width 10 height 10
click at [84, 230] on input "Content" at bounding box center [85, 231] width 10 height 10
checkbox input "true"
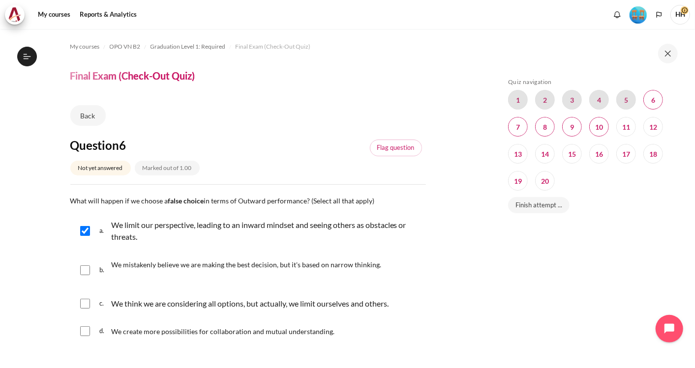
click at [92, 271] on div "b. We mistakenly believe we are making the best decision, but it's based on nar…" at bounding box center [247, 270] width 355 height 37
click at [85, 270] on input "Content" at bounding box center [85, 270] width 10 height 10
checkbox input "true"
click at [83, 299] on input "Content" at bounding box center [85, 304] width 10 height 10
checkbox input "true"
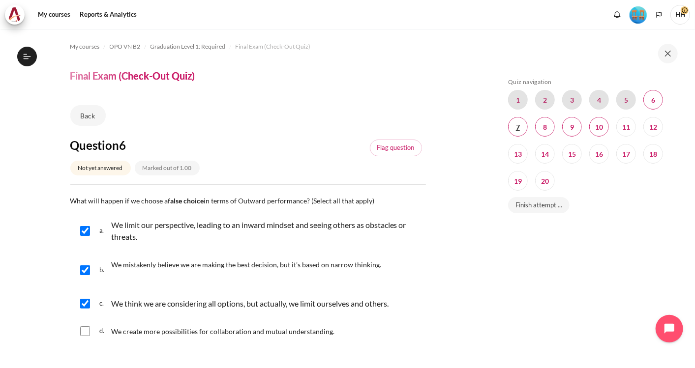
click at [521, 124] on span "Blocks" at bounding box center [518, 127] width 20 height 20
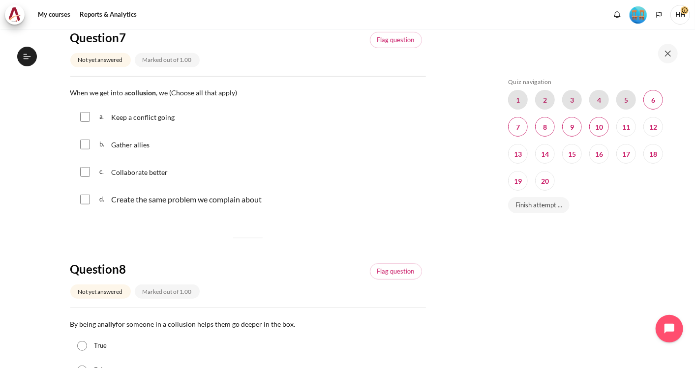
click at [88, 120] on input "Content" at bounding box center [85, 117] width 10 height 10
checkbox input "true"
click at [85, 144] on input "Content" at bounding box center [85, 145] width 10 height 10
checkbox input "true"
click at [84, 199] on input "Content" at bounding box center [85, 200] width 10 height 10
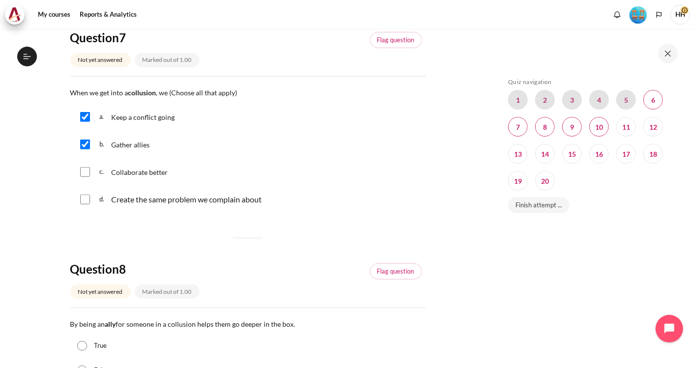
checkbox input "true"
click at [547, 126] on span "Blocks" at bounding box center [545, 127] width 20 height 20
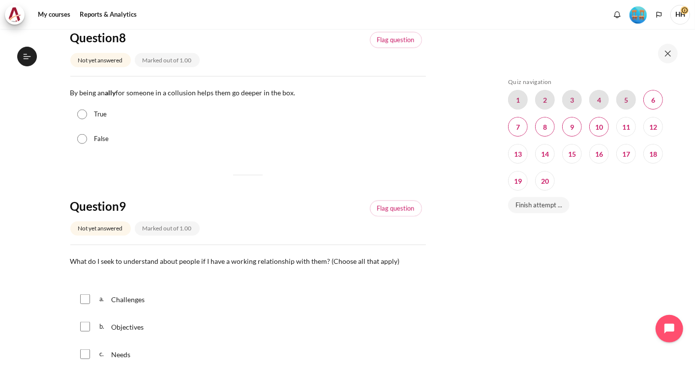
click at [83, 110] on input "True" at bounding box center [82, 115] width 10 height 10
radio input "true"
click at [577, 128] on span "Blocks" at bounding box center [572, 127] width 20 height 20
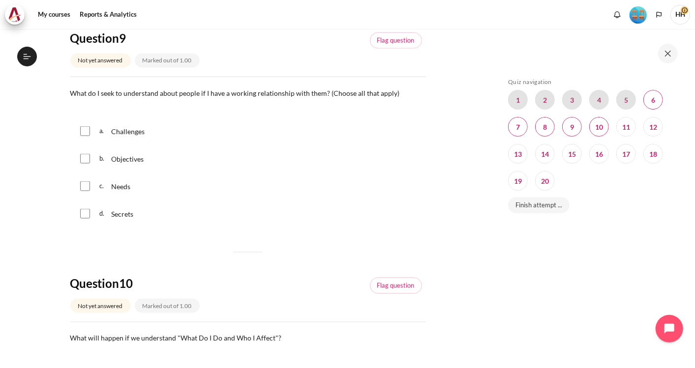
click at [88, 133] on input "Content" at bounding box center [85, 131] width 10 height 10
checkbox input "true"
click at [83, 154] on input "Content" at bounding box center [85, 159] width 10 height 10
checkbox input "true"
click at [83, 185] on input "Content" at bounding box center [85, 186] width 10 height 10
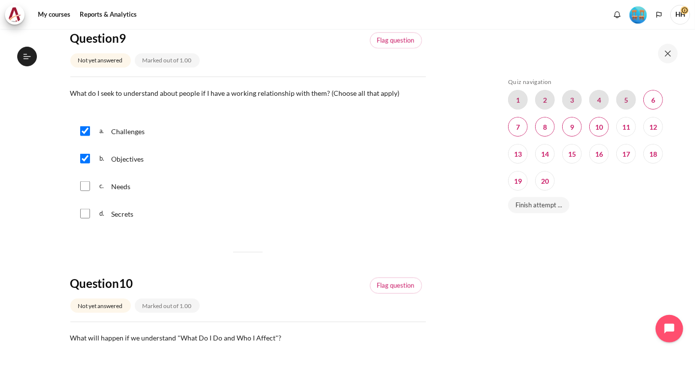
checkbox input "true"
click at [602, 128] on span "Blocks" at bounding box center [599, 127] width 20 height 20
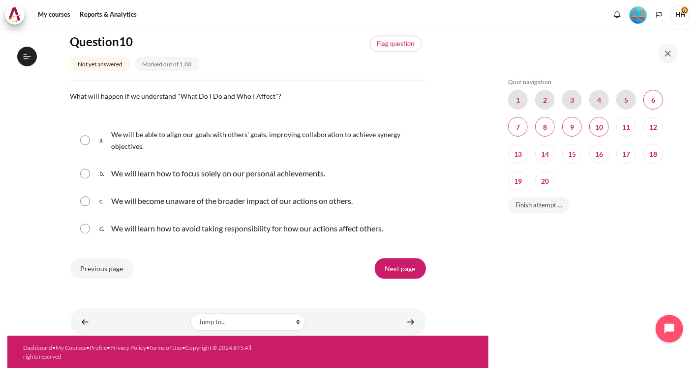
click at [85, 141] on input "Content" at bounding box center [85, 141] width 10 height 10
radio input "true"
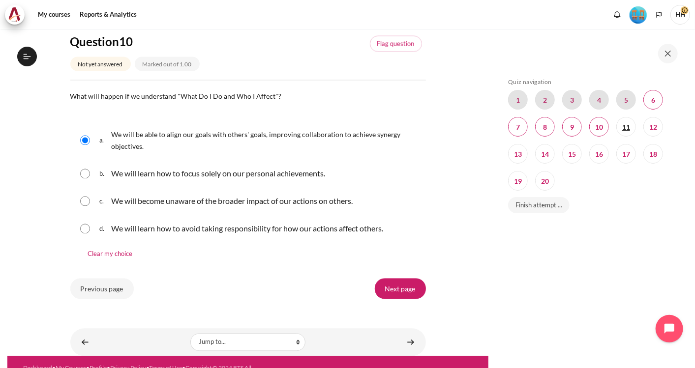
click at [632, 121] on span "Blocks" at bounding box center [626, 127] width 20 height 20
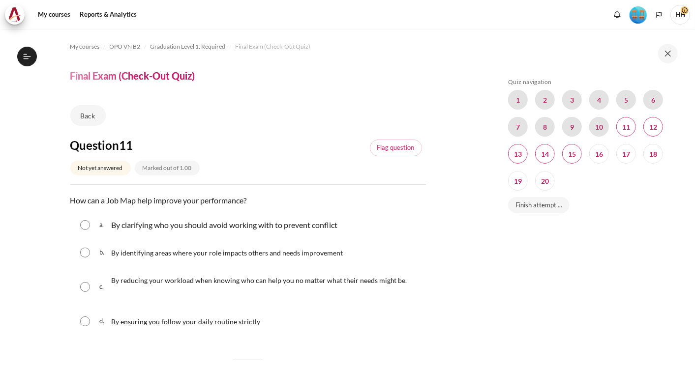
scroll to position [986, 0]
click at [83, 254] on input "Content" at bounding box center [85, 253] width 10 height 10
radio input "true"
click at [627, 125] on span "Blocks" at bounding box center [626, 127] width 20 height 20
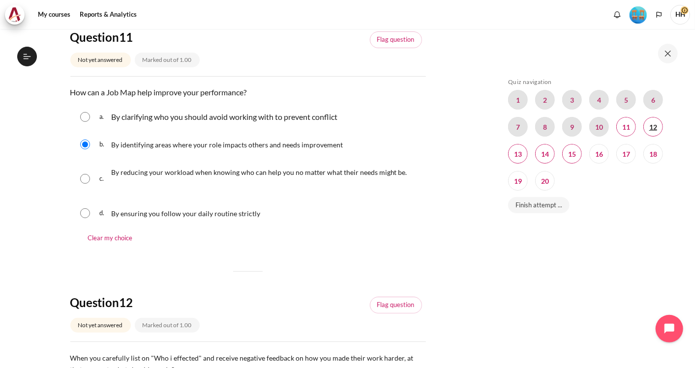
click at [649, 128] on span "Blocks" at bounding box center [653, 127] width 20 height 20
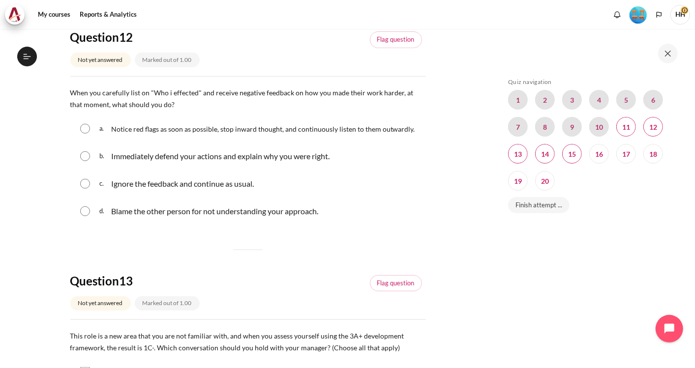
click at [86, 131] on input "Content" at bounding box center [85, 129] width 10 height 10
radio input "true"
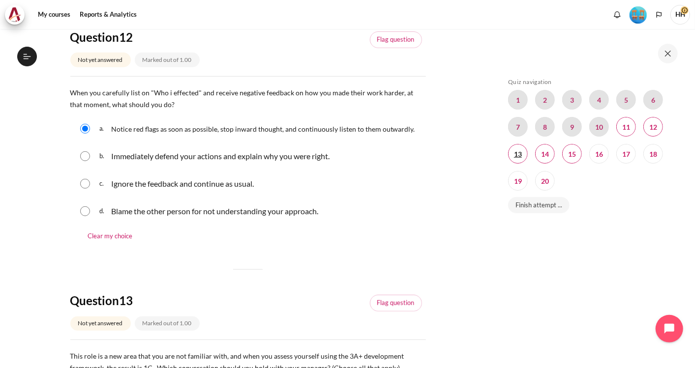
click at [522, 156] on span "Blocks" at bounding box center [518, 154] width 20 height 20
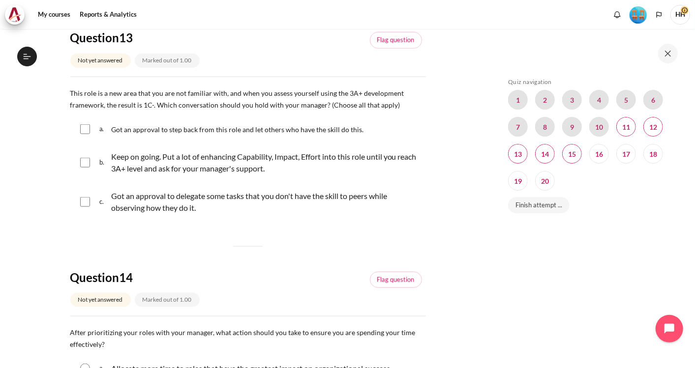
click at [84, 162] on input "Content" at bounding box center [85, 163] width 10 height 10
checkbox input "true"
click at [85, 201] on input "Content" at bounding box center [85, 202] width 10 height 10
checkbox input "true"
click at [546, 154] on span "Blocks" at bounding box center [545, 154] width 20 height 20
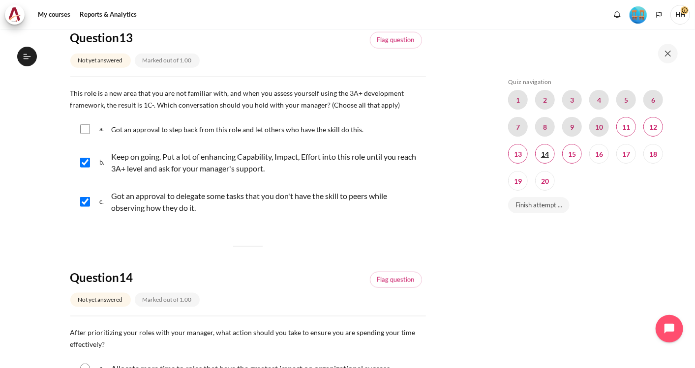
scroll to position [876, 0]
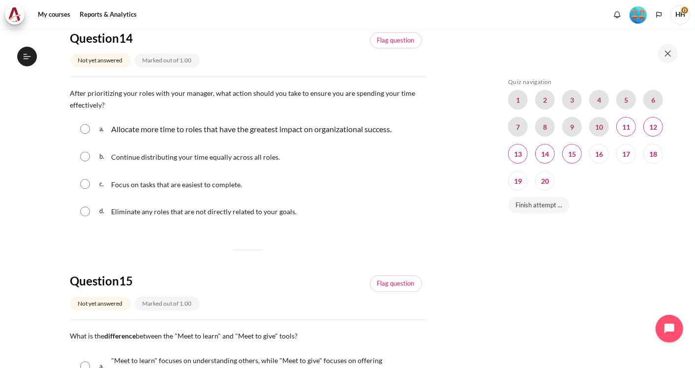
click at [84, 130] on input "Content" at bounding box center [85, 129] width 10 height 10
radio input "true"
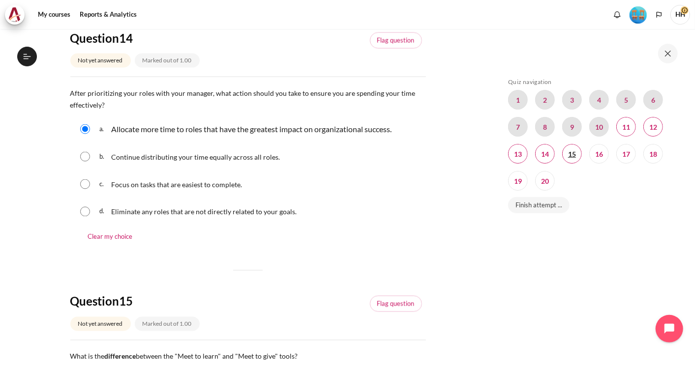
click at [570, 151] on span "Blocks" at bounding box center [572, 154] width 20 height 20
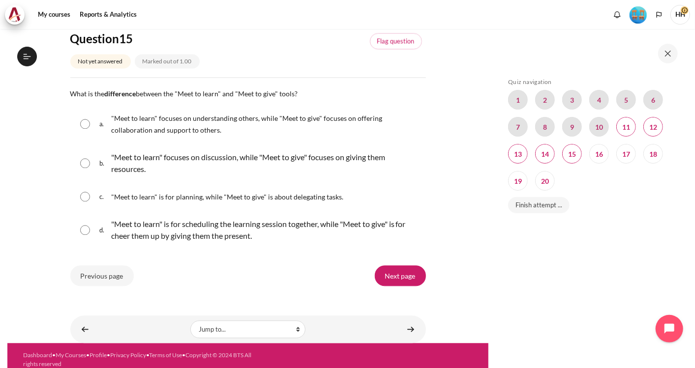
click at [85, 123] on input "Content" at bounding box center [85, 124] width 10 height 10
radio input "true"
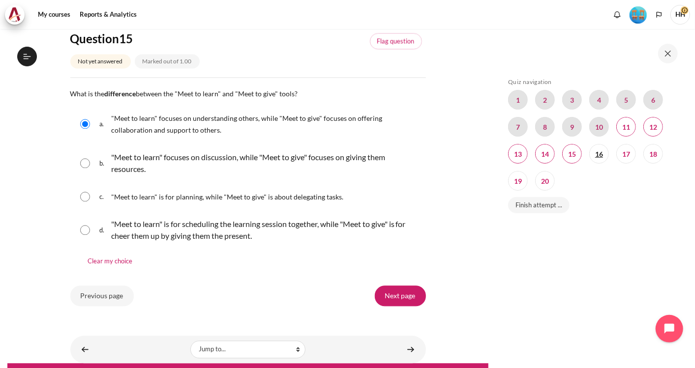
click at [597, 151] on span "Blocks" at bounding box center [599, 154] width 20 height 20
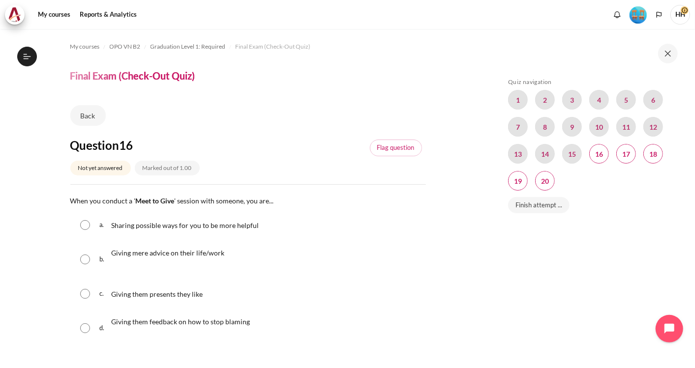
scroll to position [986, 0]
click at [80, 224] on input "Content" at bounding box center [85, 225] width 10 height 10
radio input "true"
click at [627, 156] on span "Blocks" at bounding box center [626, 154] width 20 height 20
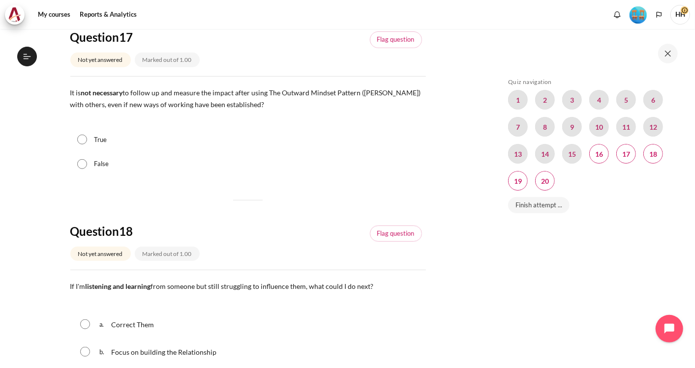
click at [82, 163] on input "False" at bounding box center [82, 164] width 10 height 10
radio input "true"
click at [651, 157] on span "Blocks" at bounding box center [653, 154] width 20 height 20
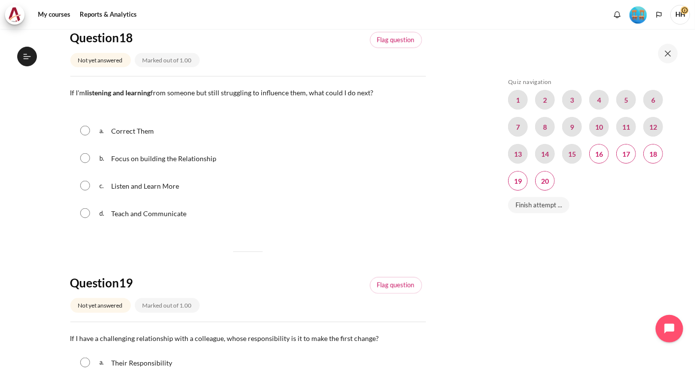
click at [80, 158] on input "Content" at bounding box center [85, 158] width 10 height 10
radio input "true"
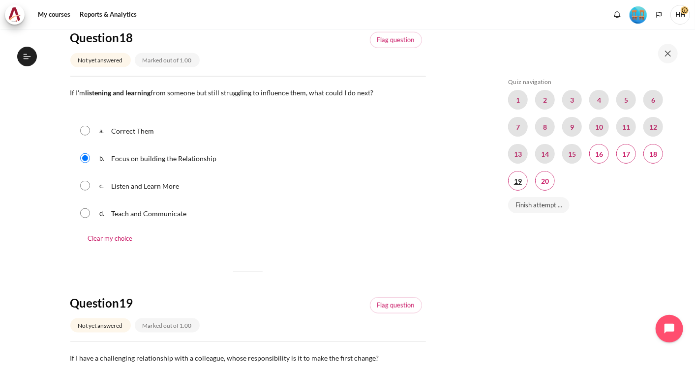
click at [516, 182] on span "Blocks" at bounding box center [518, 181] width 20 height 20
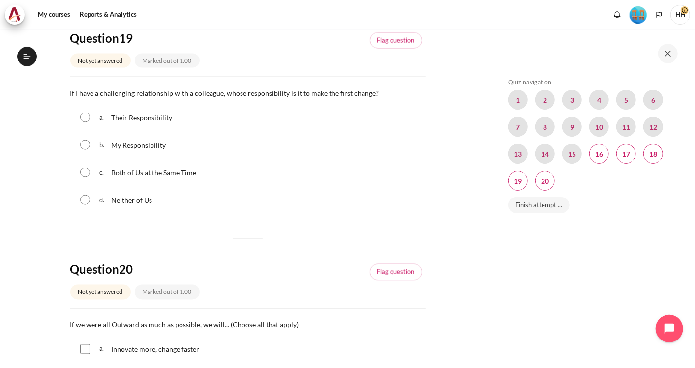
click at [87, 142] on input "Content" at bounding box center [85, 145] width 10 height 10
radio input "true"
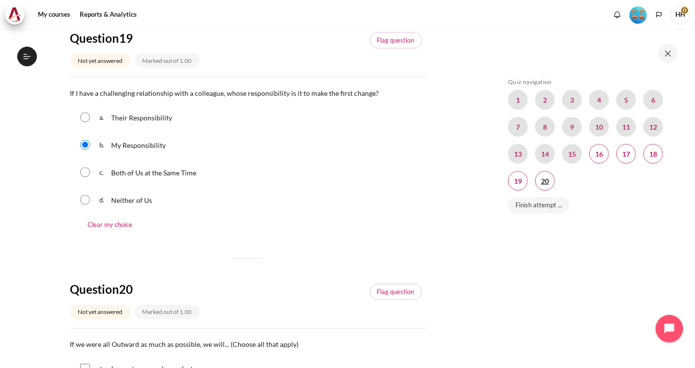
click at [545, 177] on span "Blocks" at bounding box center [545, 181] width 20 height 20
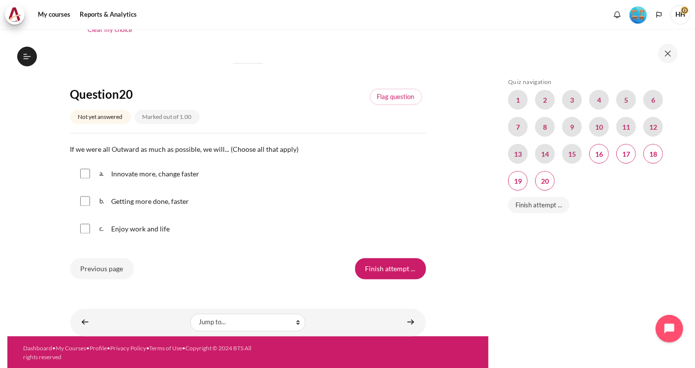
click at [86, 169] on input "Content" at bounding box center [85, 174] width 10 height 10
checkbox input "true"
click at [84, 202] on input "Content" at bounding box center [85, 202] width 10 height 10
checkbox input "true"
click at [87, 226] on input "Content" at bounding box center [85, 229] width 10 height 10
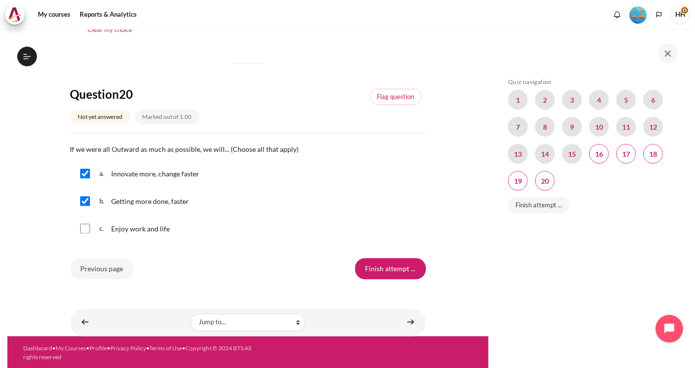
checkbox input "true"
click at [591, 274] on div "Skip Quiz navigation Quiz navigation Question 1 Question 2 Question 3 Question …" at bounding box center [590, 205] width 175 height 255
click at [384, 264] on input "Finish attempt ..." at bounding box center [390, 269] width 71 height 21
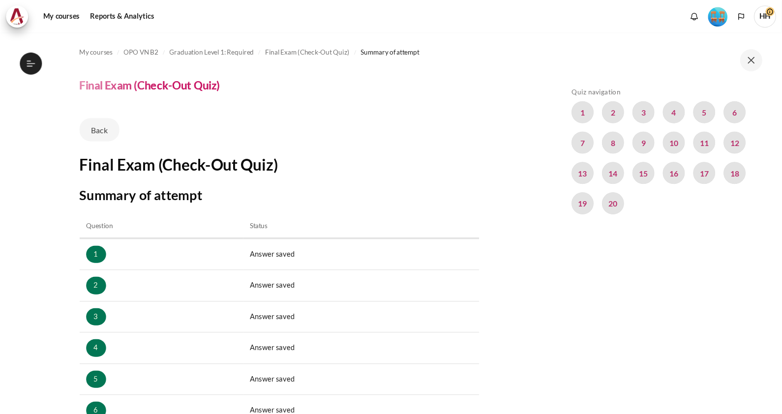
scroll to position [986, 0]
click at [652, 241] on div "Skip Quiz navigation Quiz navigation Question 1 Question 2 Question 3 Question …" at bounding box center [590, 205] width 175 height 255
click at [675, 240] on div "Skip Quiz navigation Quiz navigation Question 1 Question 2 Question 3 Question …" at bounding box center [590, 205] width 175 height 255
click at [622, 243] on div "Skip Quiz navigation Quiz navigation Question 1 Question 2 Question 3 Question …" at bounding box center [590, 205] width 175 height 255
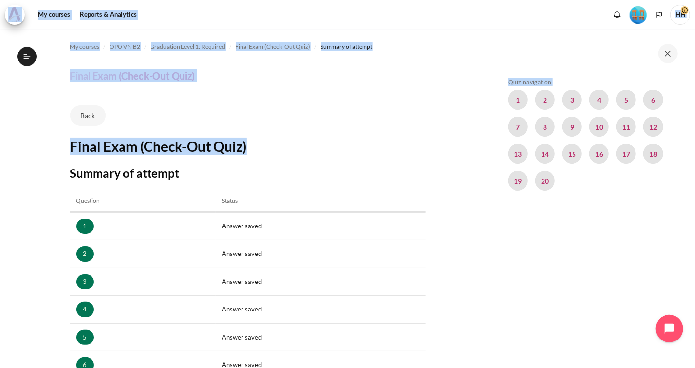
drag, startPoint x: 694, startPoint y: 53, endPoint x: 697, endPoint y: 147, distance: 94.4
click at [694, 147] on html "Skip to main content Open course index Completed 76% 19 / 25 Expand Collapse" at bounding box center [347, 184] width 695 height 368
click at [602, 309] on div "Skip Quiz navigation Quiz navigation Question 1 Question 2 Question 3 Question …" at bounding box center [590, 205] width 175 height 255
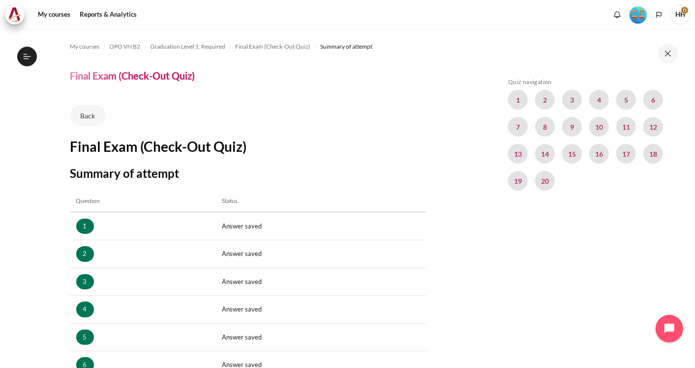
click at [573, 275] on div "Skip Quiz navigation Quiz navigation Question 1 Question 2 Question 3 Question …" at bounding box center [590, 205] width 175 height 255
click at [629, 315] on div "Skip Quiz navigation Quiz navigation Question 1 Question 2 Question 3 Question …" at bounding box center [590, 205] width 175 height 255
drag, startPoint x: 669, startPoint y: 197, endPoint x: 510, endPoint y: 243, distance: 166.3
click at [510, 243] on div "Skip Quiz navigation Quiz navigation Question 1 Question 2 Question 3 Question …" at bounding box center [590, 205] width 175 height 255
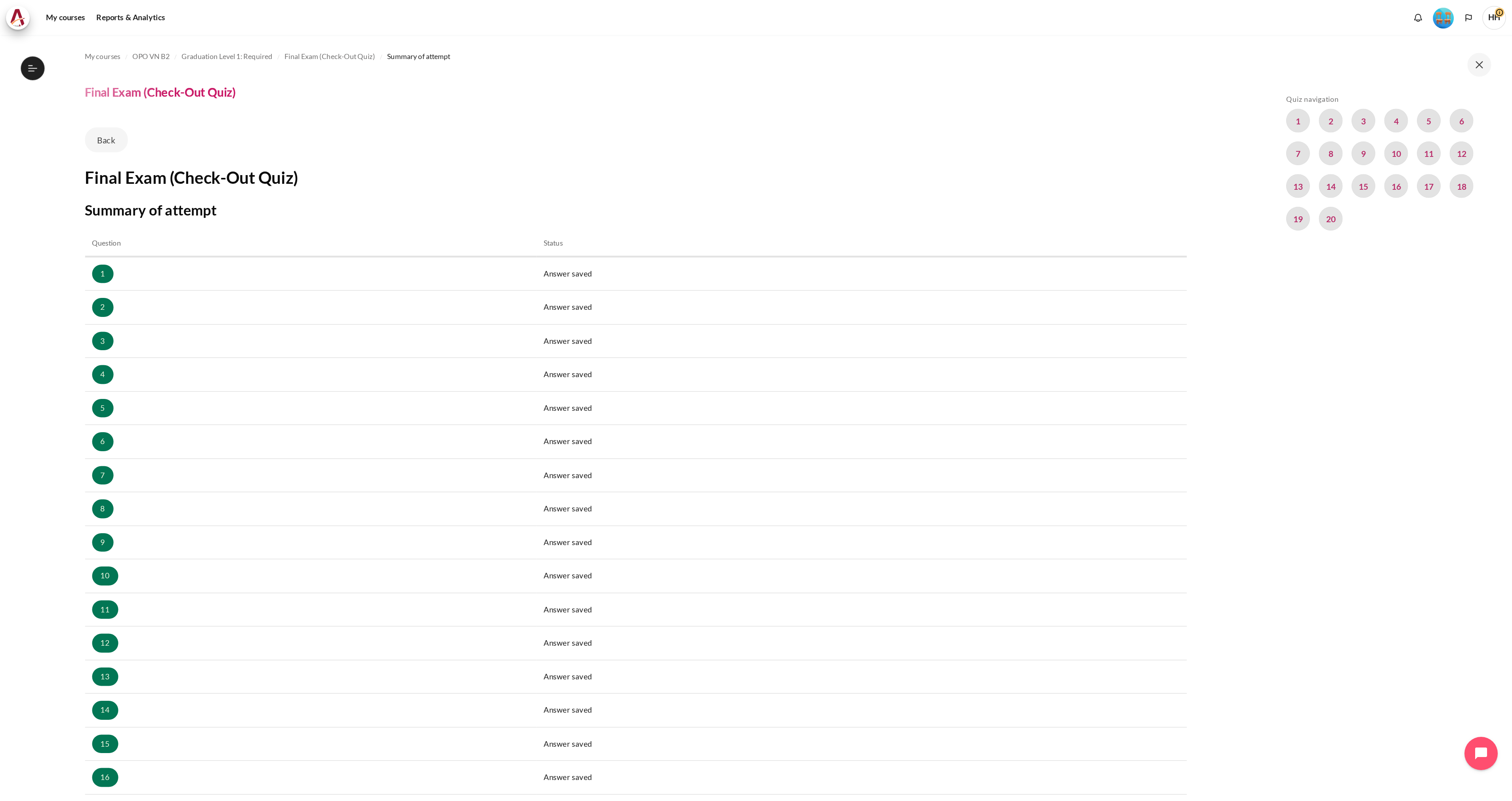
scroll to position [593, 0]
drag, startPoint x: 539, startPoint y: 3, endPoint x: 986, endPoint y: 313, distance: 544.0
click at [559, 297] on div "Skip Quiz navigation Quiz navigation Question 1 Question 2 Question 3 Question …" at bounding box center [924, 284] width 141 height 443
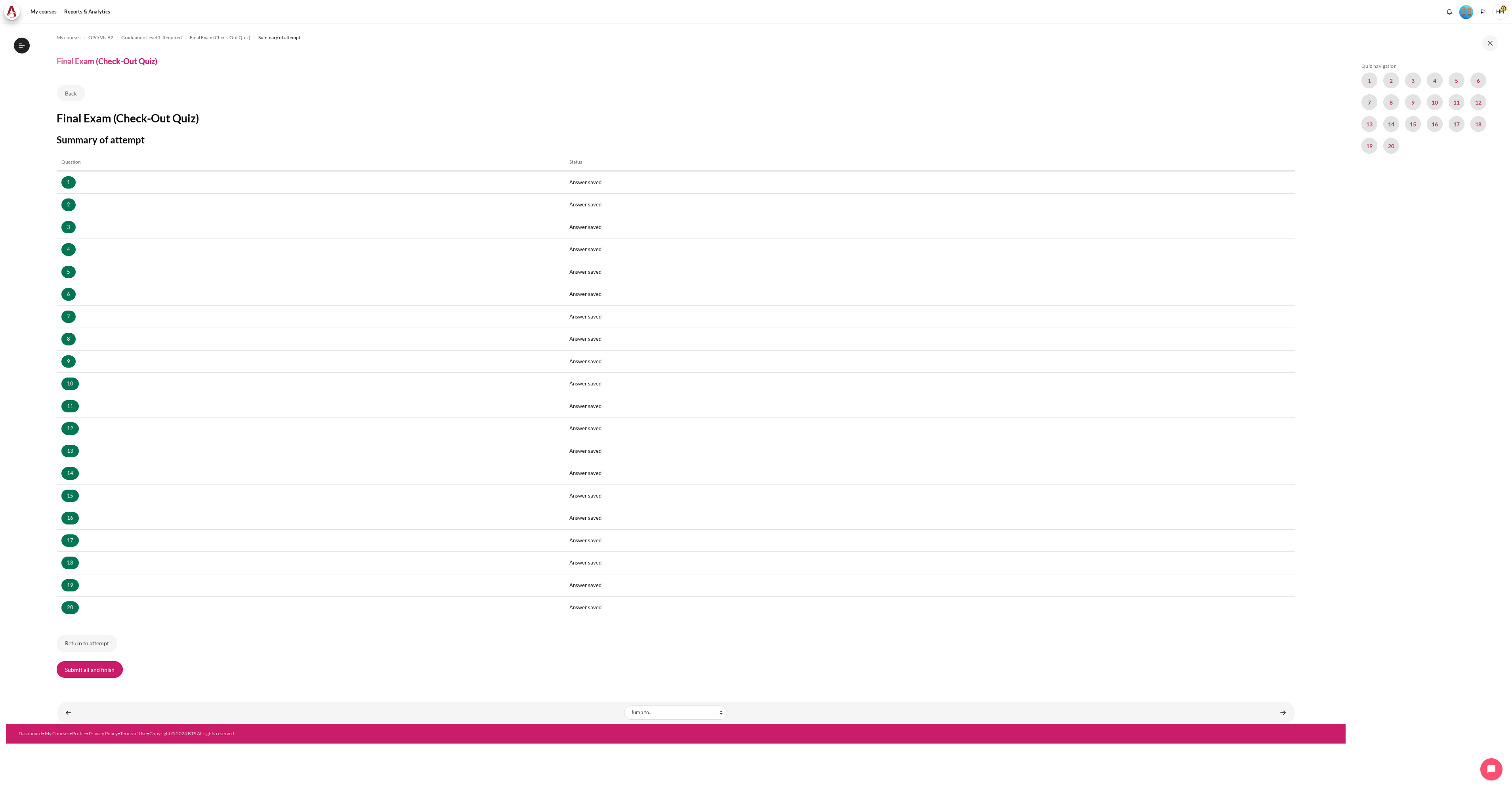
drag, startPoint x: 928, startPoint y: 1, endPoint x: 833, endPoint y: 675, distance: 680.7
click at [559, 297] on form "Submit all and finish" at bounding box center [675, 669] width 1239 height 17
click at [97, 297] on button "Submit all and finish" at bounding box center [89, 669] width 66 height 17
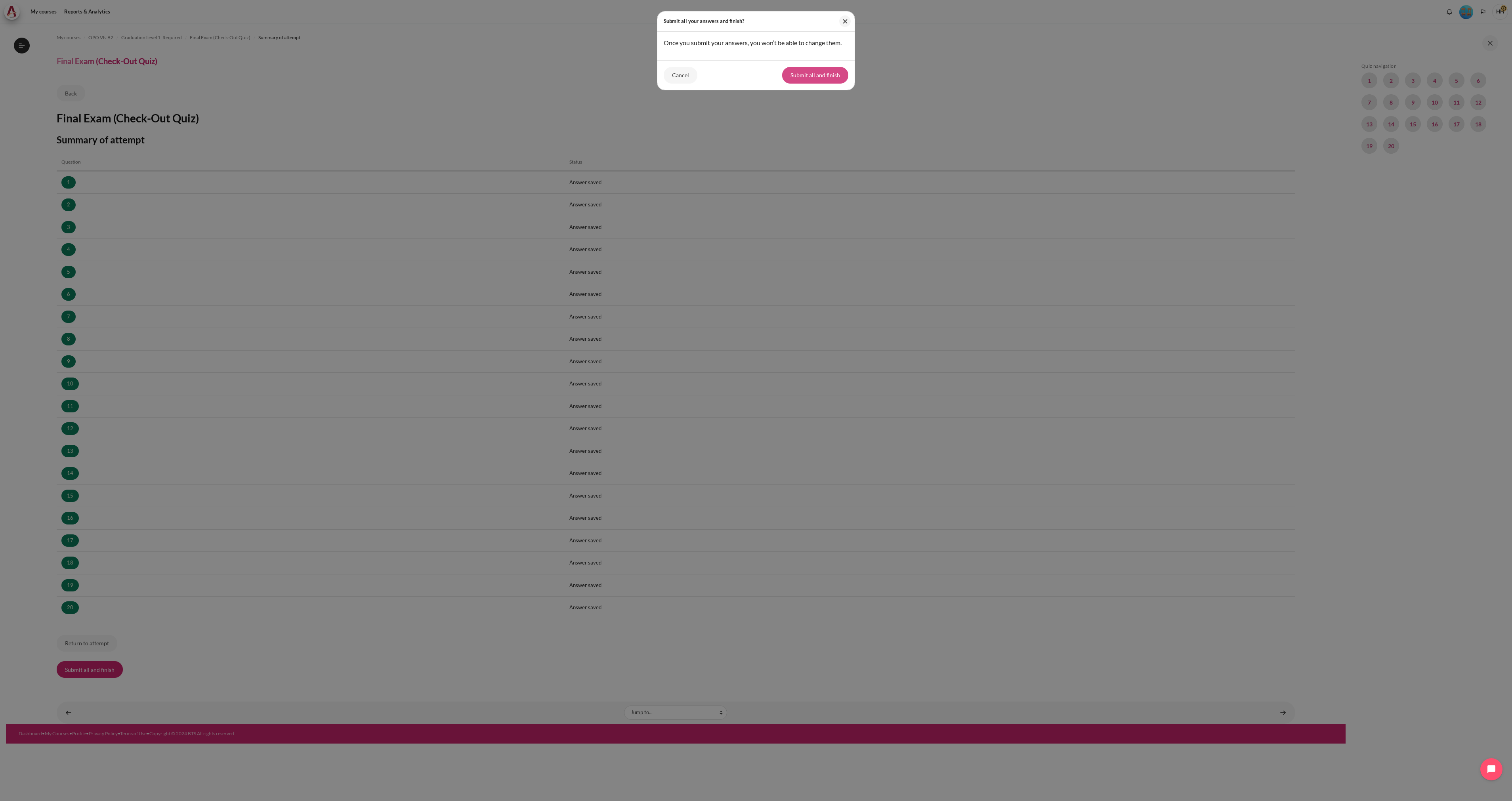
click at [559, 82] on button "Submit all and finish" at bounding box center [815, 75] width 66 height 17
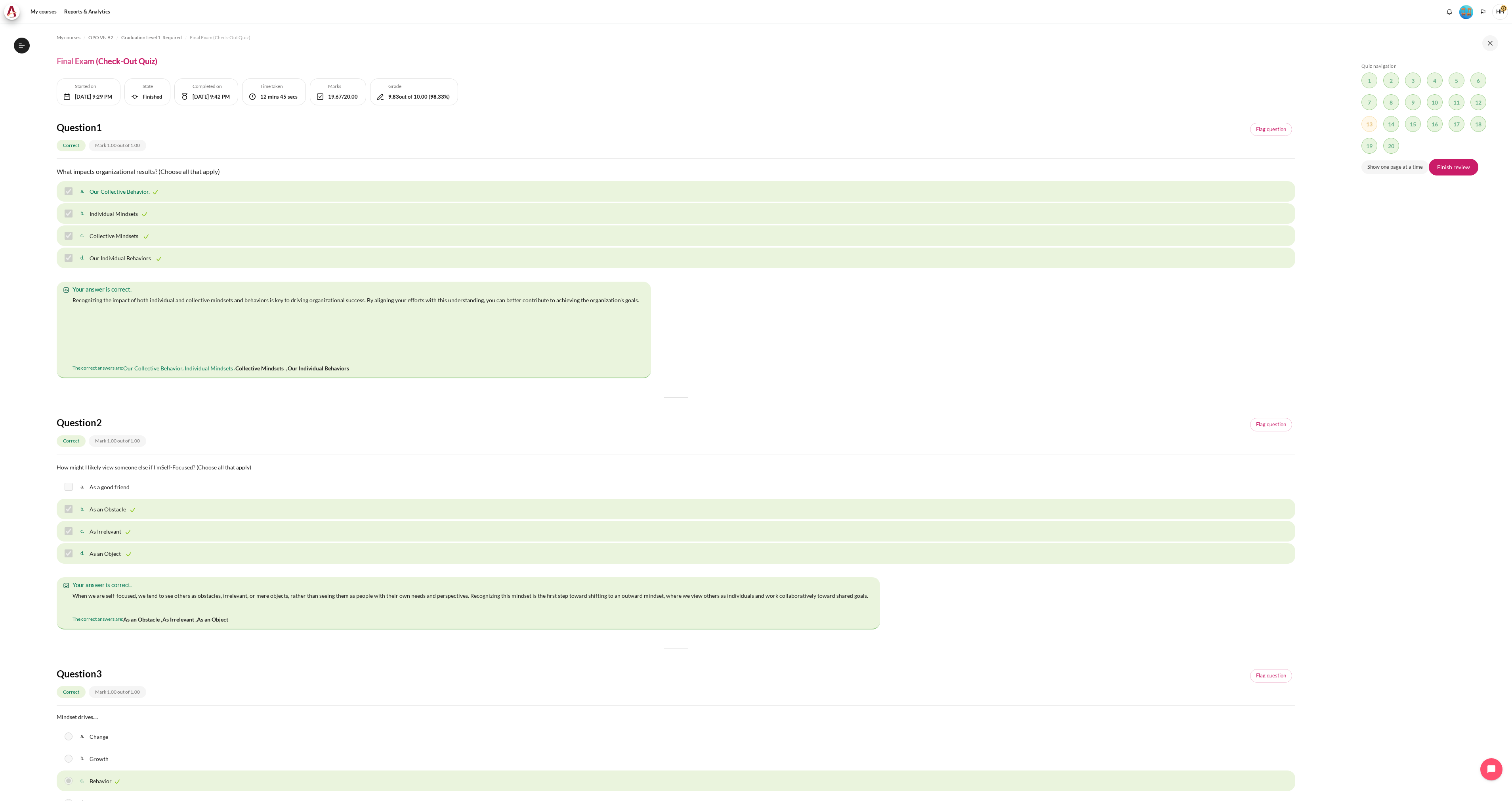
click at [1439, 573] on div "Skip Quiz navigation Quiz navigation Question 1 This page Question 2 This page …" at bounding box center [1427, 417] width 141 height 710
drag, startPoint x: 1431, startPoint y: 400, endPoint x: 1426, endPoint y: 438, distance: 38.3
click at [1426, 438] on div "Skip Quiz navigation Quiz navigation Question 1 This page Question 2 This page …" at bounding box center [1427, 417] width 141 height 710
click at [1464, 163] on link "Finish review" at bounding box center [1453, 167] width 49 height 17
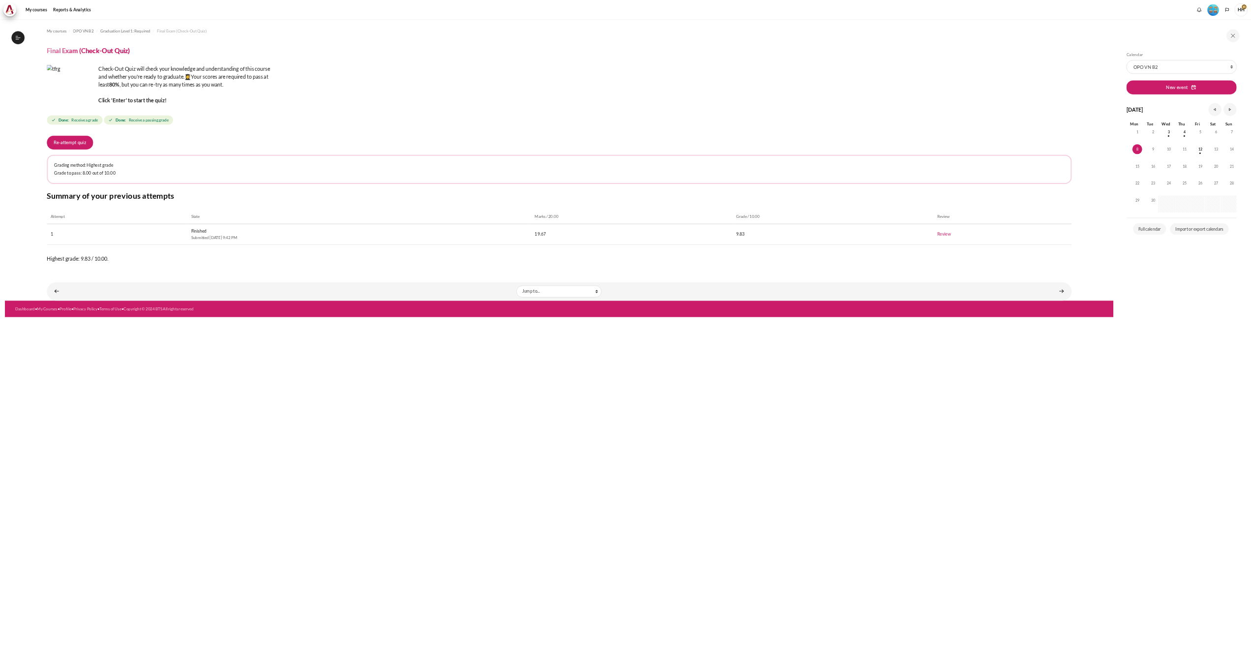
scroll to position [427, 0]
drag, startPoint x: 1258, startPoint y: 656, endPoint x: 939, endPoint y: 673, distance: 320.0
click at [802, 674] on div "My courses OPO VN B2 Graduation Level 1: Required Final Exam (Check-Out Quiz) F…" at bounding box center [838, 511] width 1662 height 965
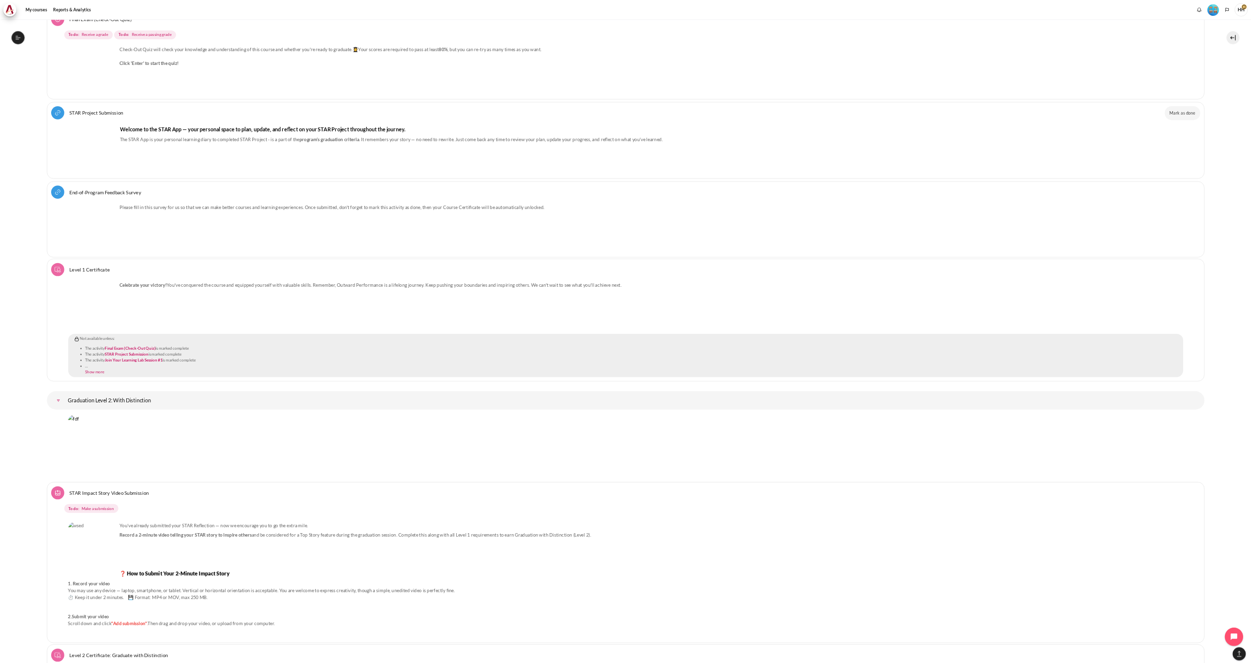
scroll to position [11495, 0]
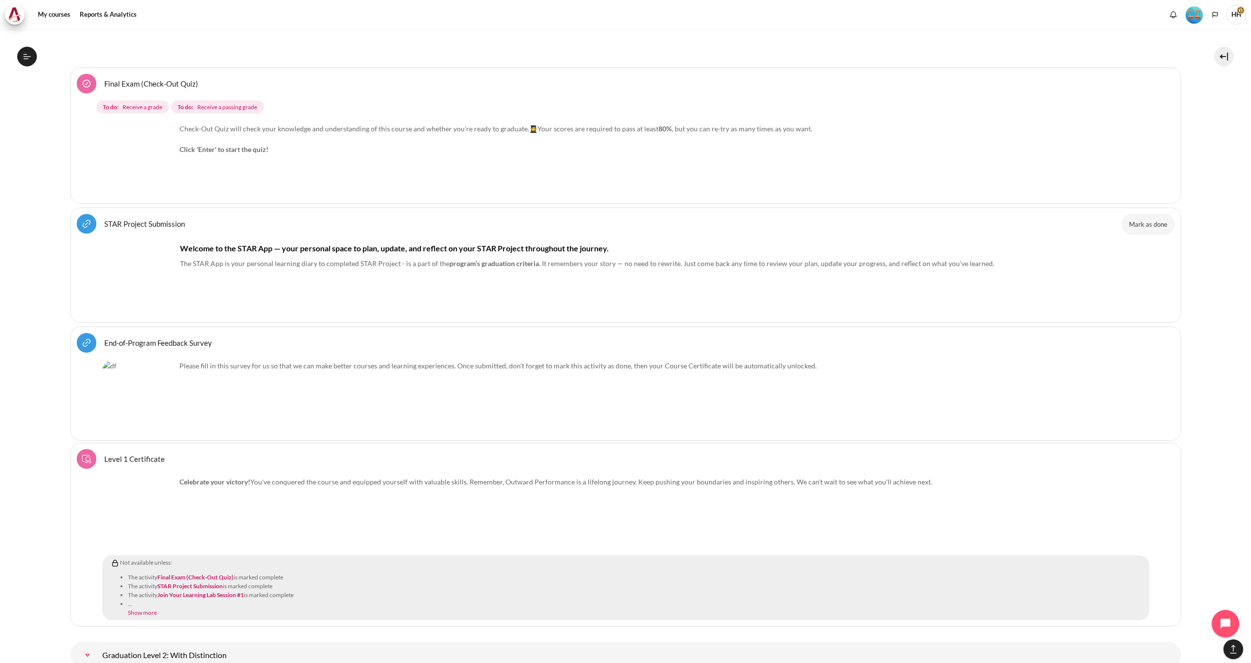
drag, startPoint x: 1778, startPoint y: 4, endPoint x: 637, endPoint y: 197, distance: 1157.5
click at [637, 197] on div "Check-Out Quiz will check your knowledge and understanding of this course and w…" at bounding box center [625, 160] width 1047 height 74
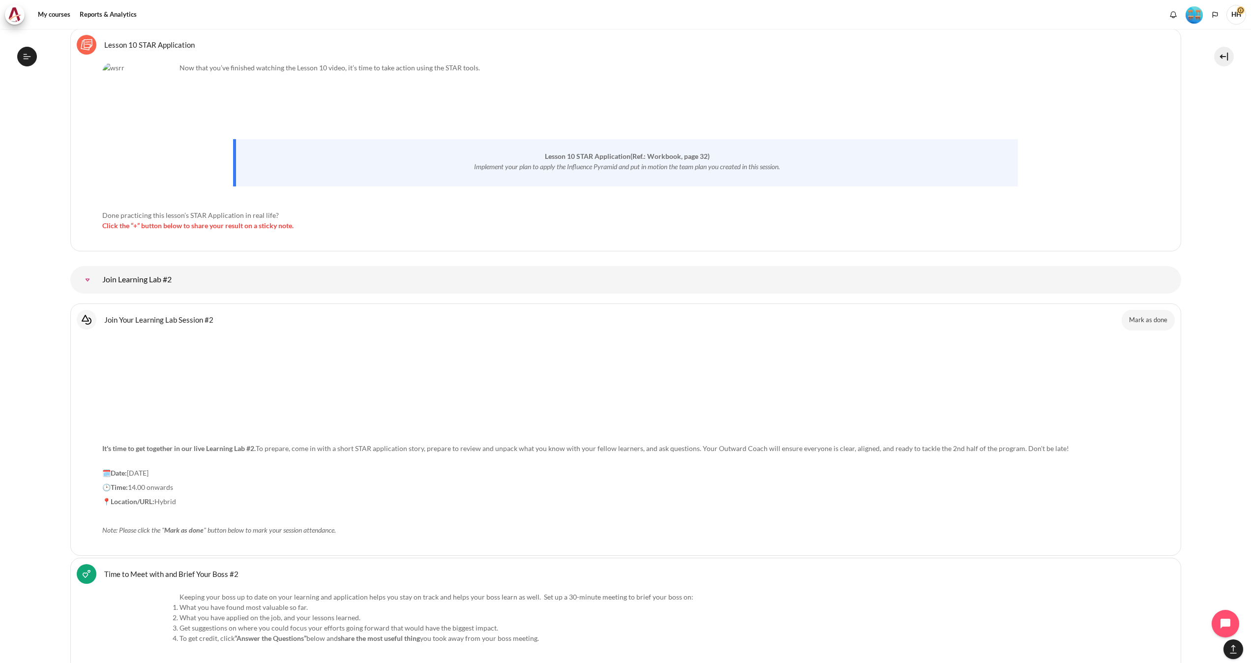
scroll to position [10305, 0]
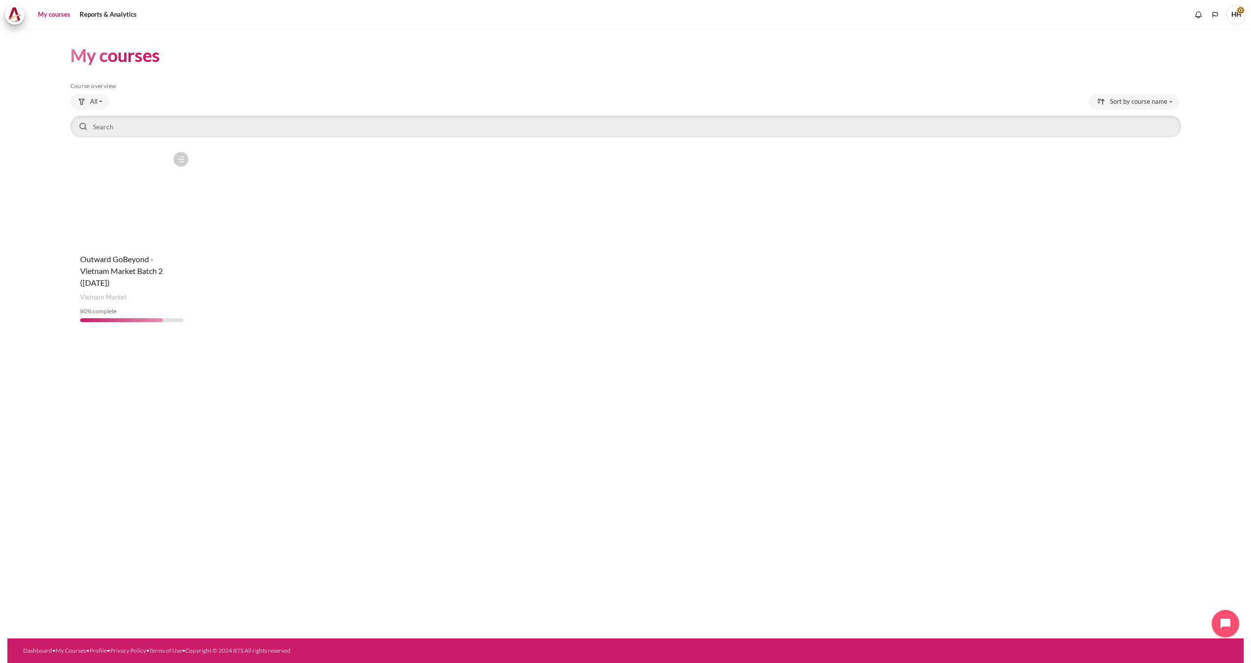
click at [116, 180] on figure "Content" at bounding box center [131, 196] width 123 height 98
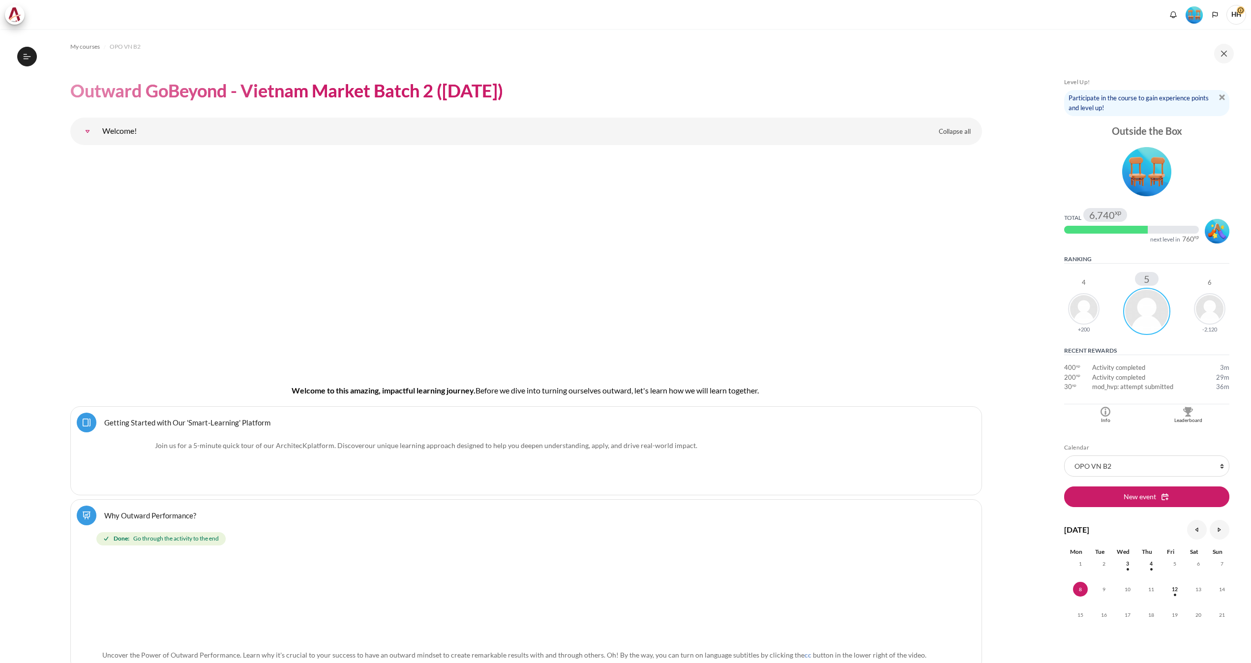
click at [116, 180] on img "Content" at bounding box center [526, 260] width 848 height 214
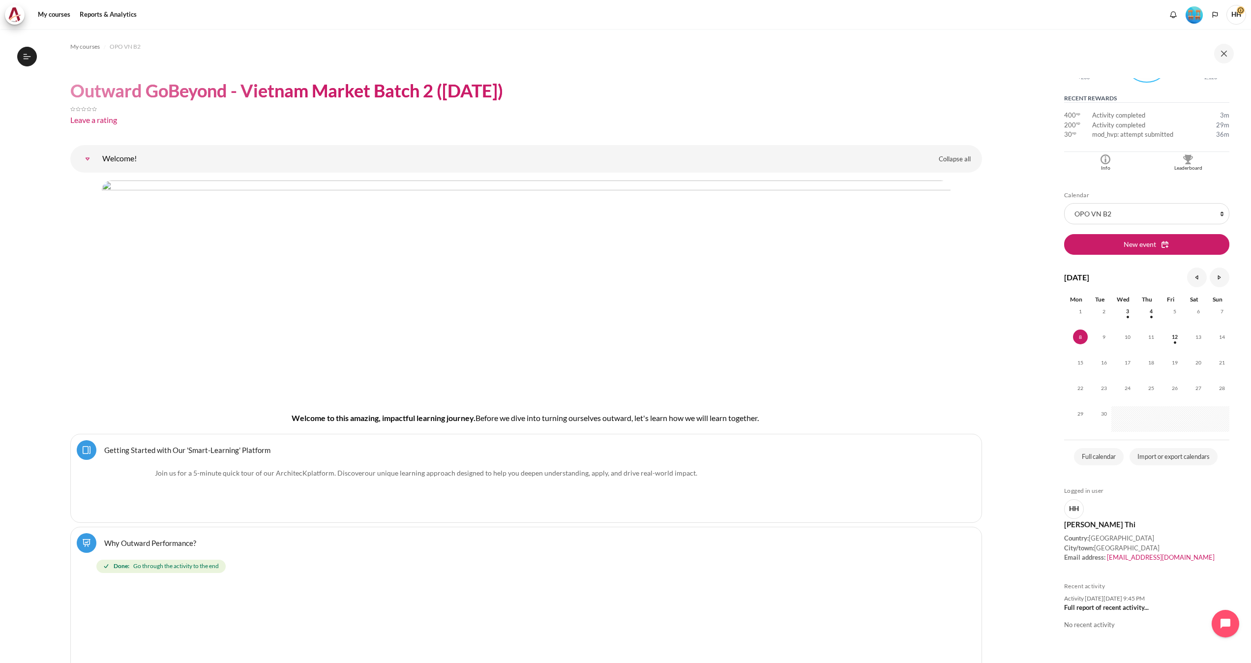
click at [900, 546] on div "Why Outward Performance? Lesson" at bounding box center [526, 543] width 899 height 20
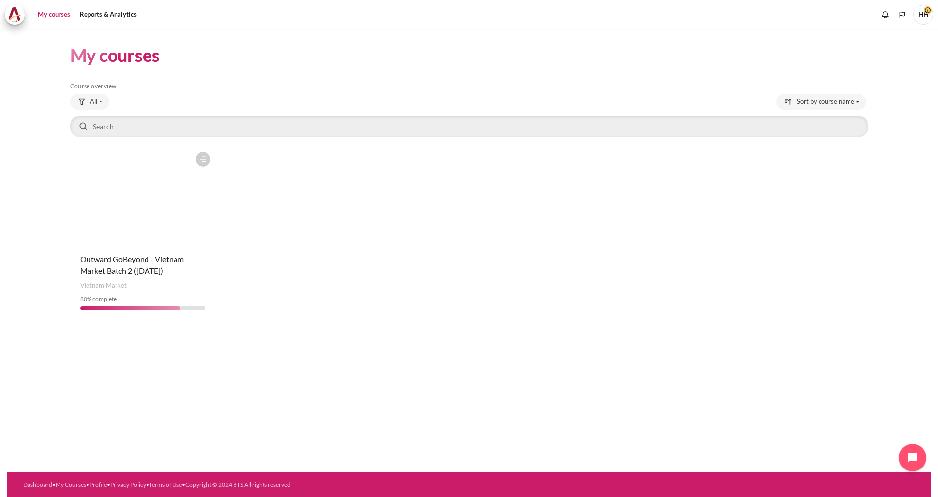
drag, startPoint x: 1158, startPoint y: 12, endPoint x: 489, endPoint y: 300, distance: 728.4
click at [489, 300] on div "Course is starred Actions for course Outward GoBeyond - Vietnam Market Batch 2 …" at bounding box center [469, 232] width 798 height 171
click at [118, 228] on figure "Content" at bounding box center [143, 196] width 146 height 98
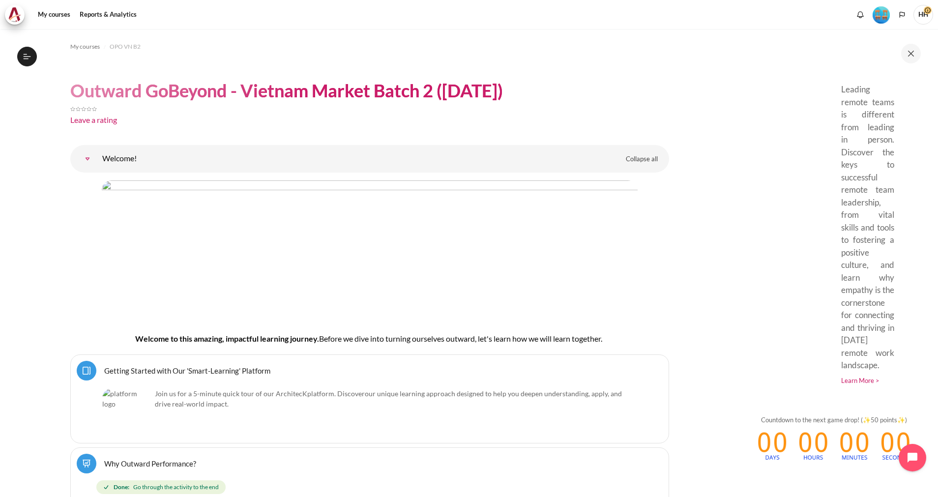
click at [729, 445] on div "My courses OPO VN B2 Outward GoBeyond - Vietnam Market Batch 2 ([DATE]) Leave a…" at bounding box center [469, 263] width 938 height 468
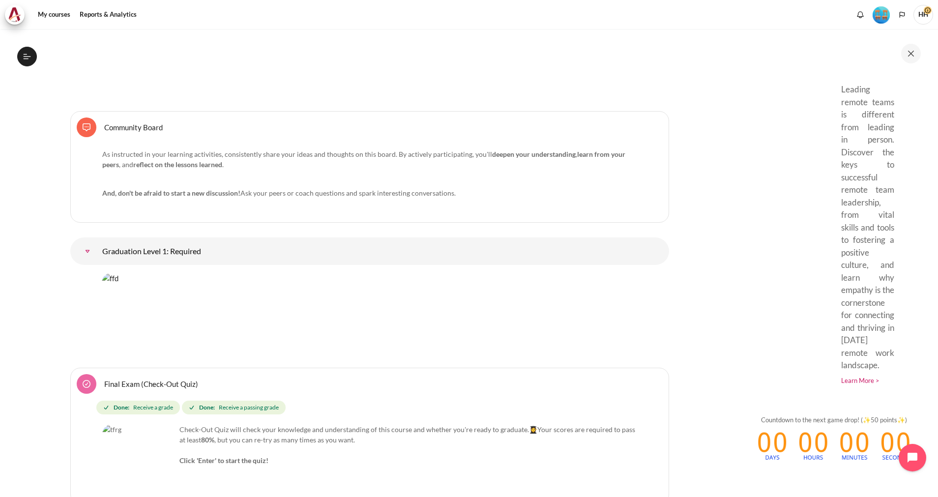
click at [97, 241] on link "Graduation Level 1: Required" at bounding box center [88, 251] width 20 height 20
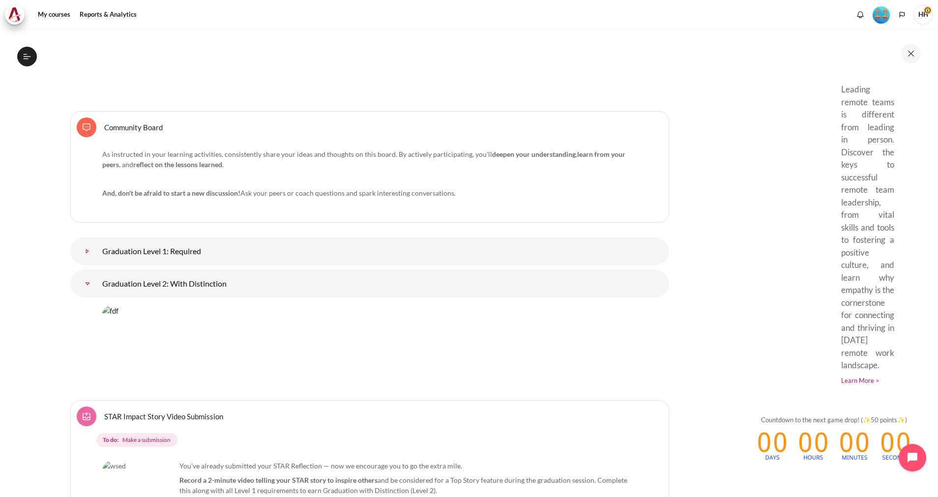
click at [97, 241] on link "Graduation Level 1: Required" at bounding box center [88, 251] width 20 height 20
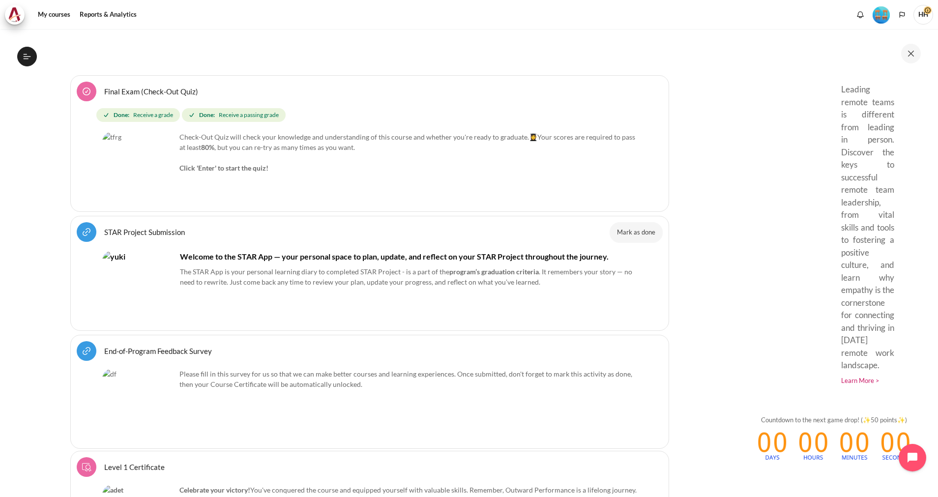
scroll to position [11414, 0]
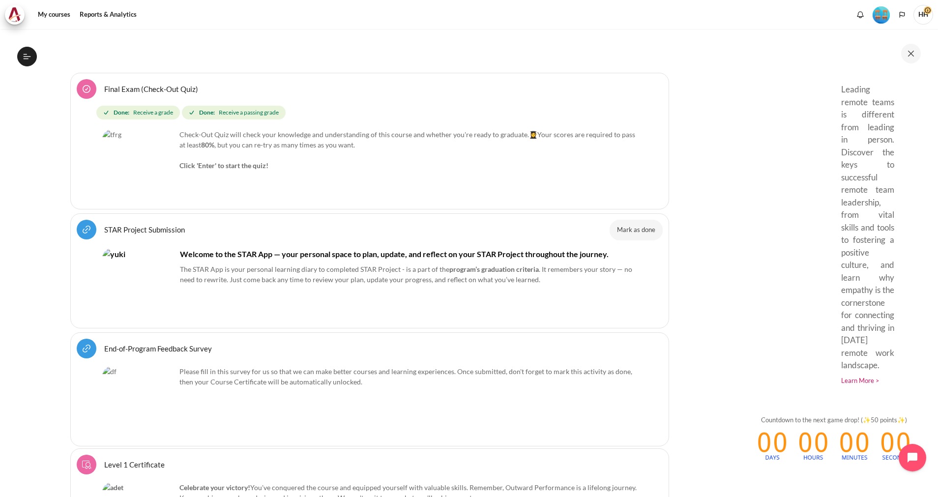
click at [160, 225] on link "STAR Project Submission URL" at bounding box center [144, 229] width 81 height 9
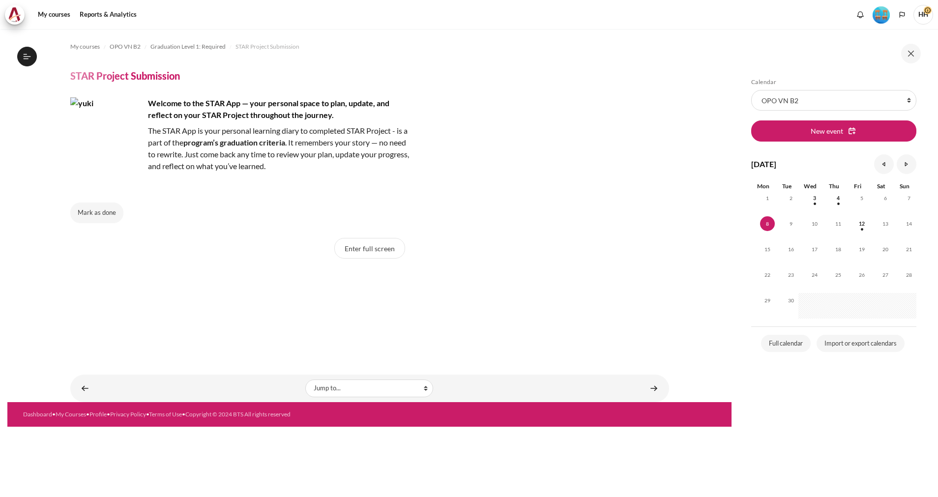
scroll to position [892, 0]
